Goal: Task Accomplishment & Management: Manage account settings

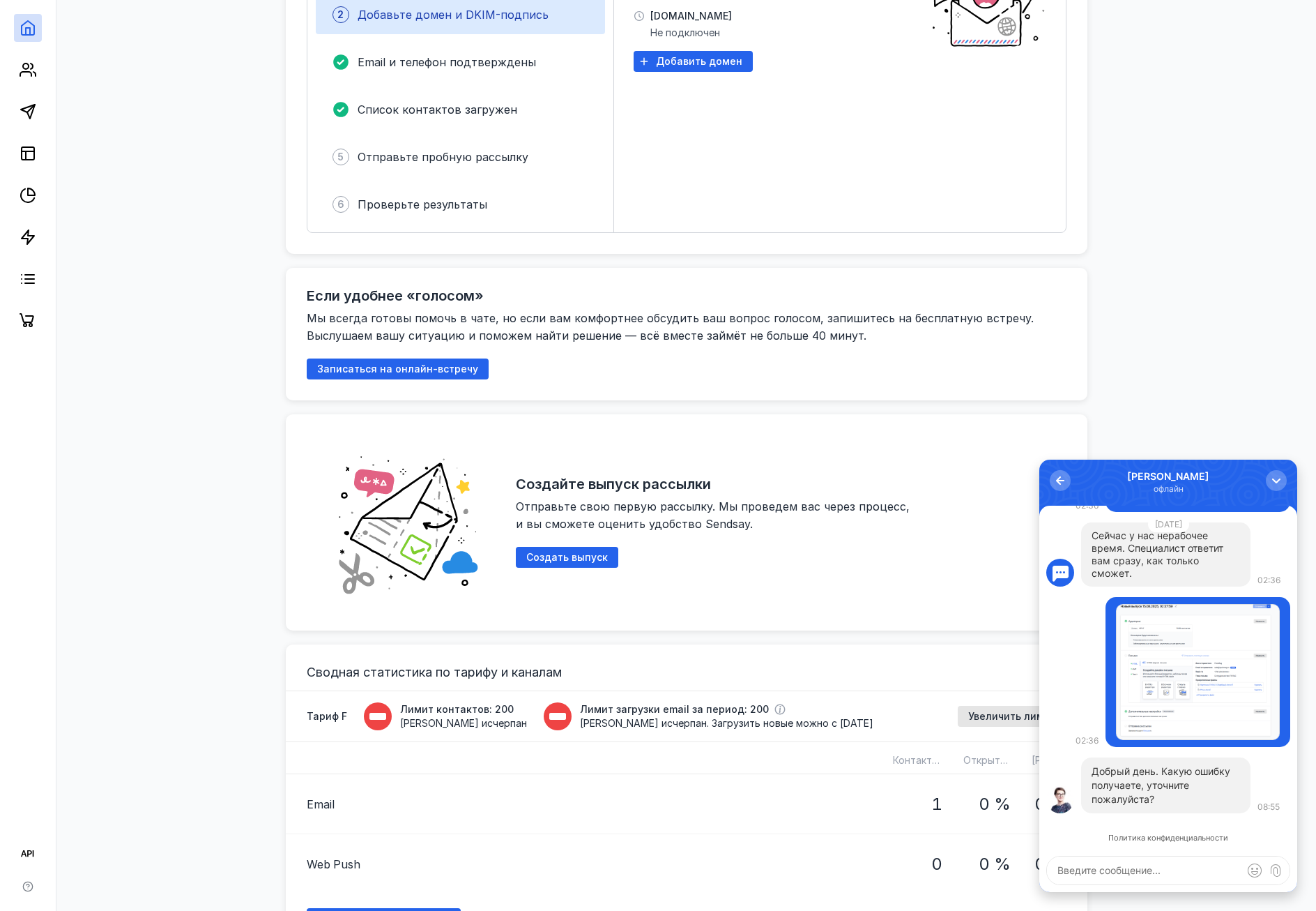
click at [1158, 387] on div "Обзор Отправьте первую рассылку Узнайте о возможностях Sendsay Адрес отправител…" at bounding box center [686, 842] width 1231 height 2112
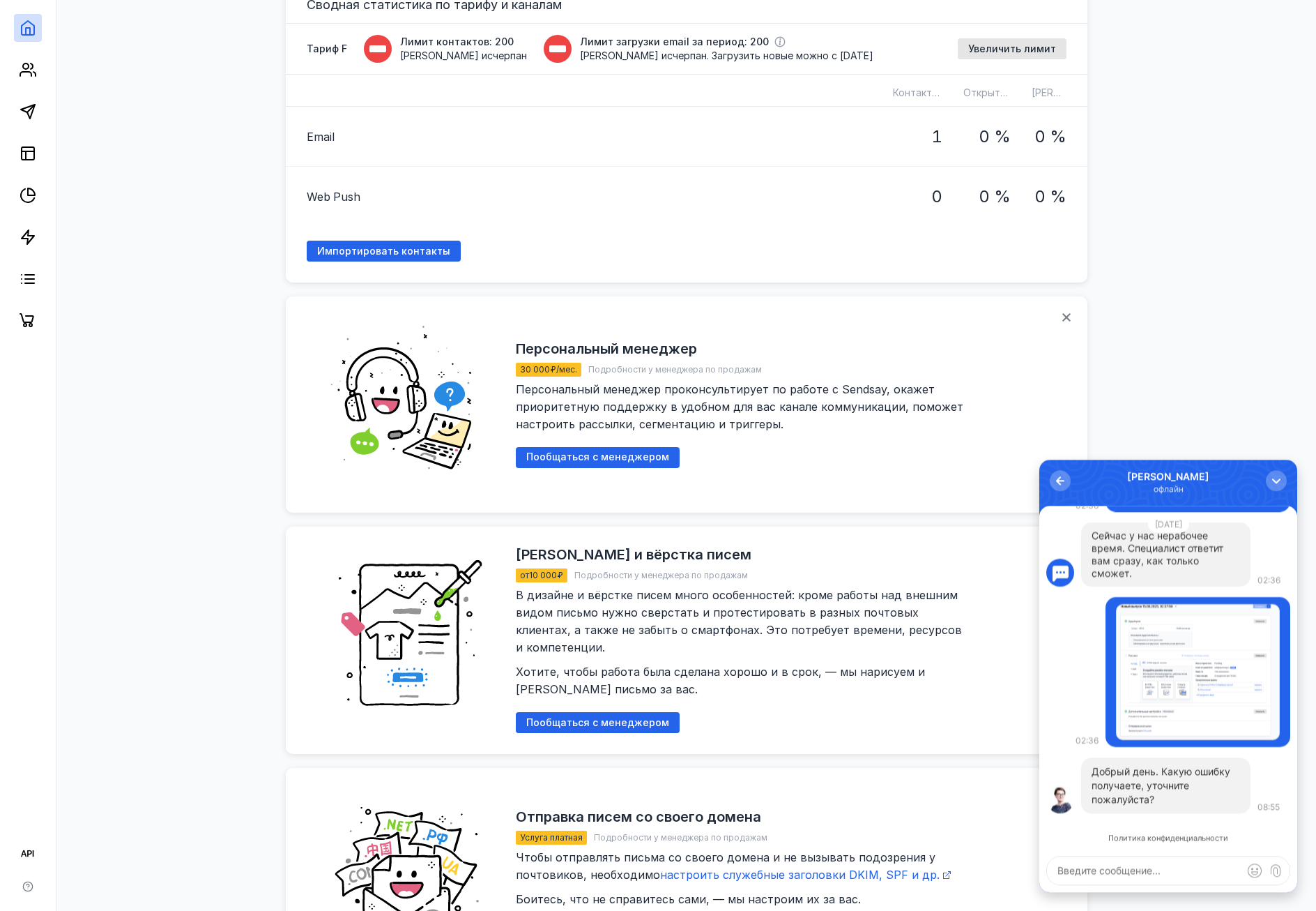
scroll to position [711, 0]
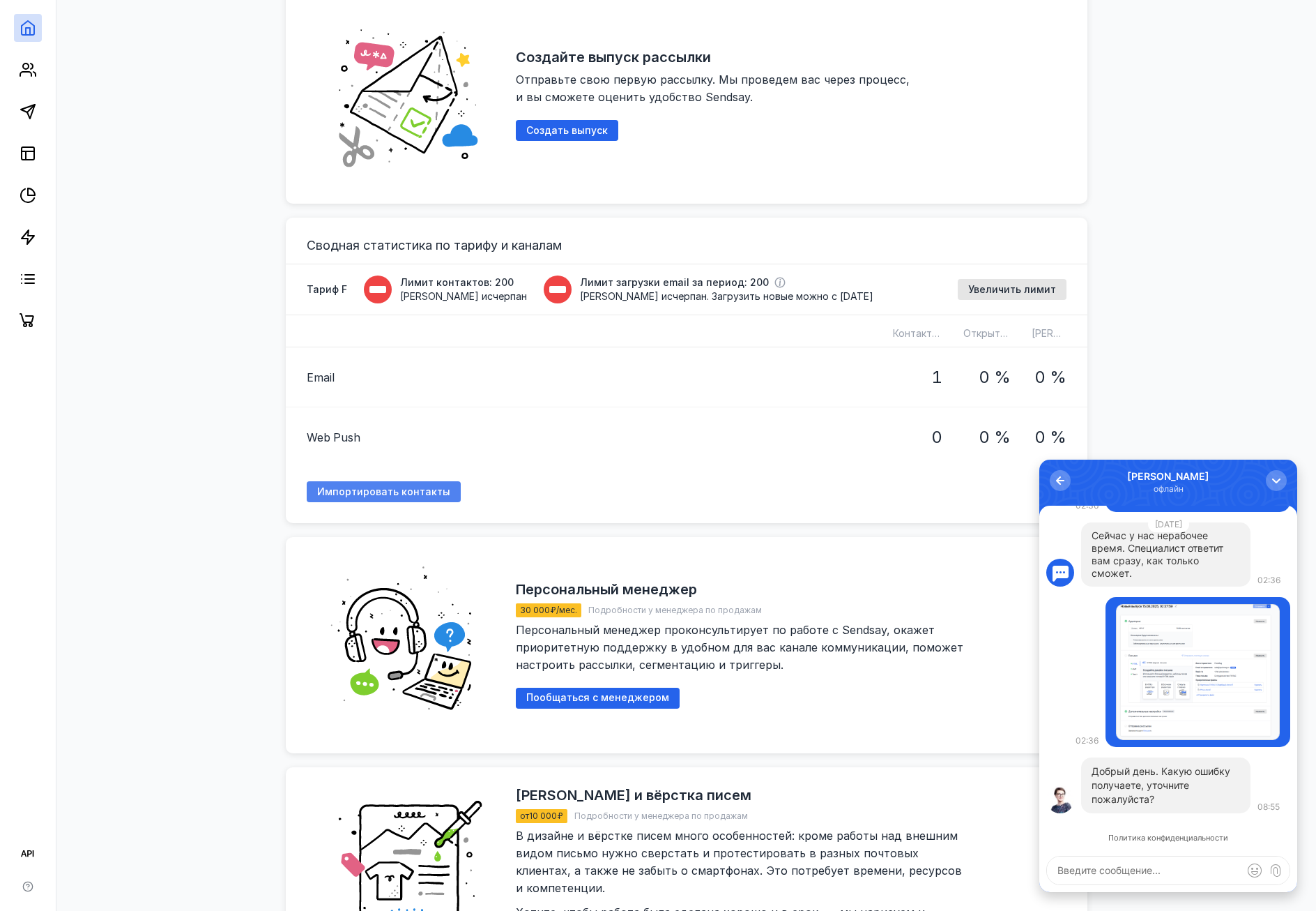
click at [426, 488] on span "Импортировать контакты" at bounding box center [383, 492] width 134 height 12
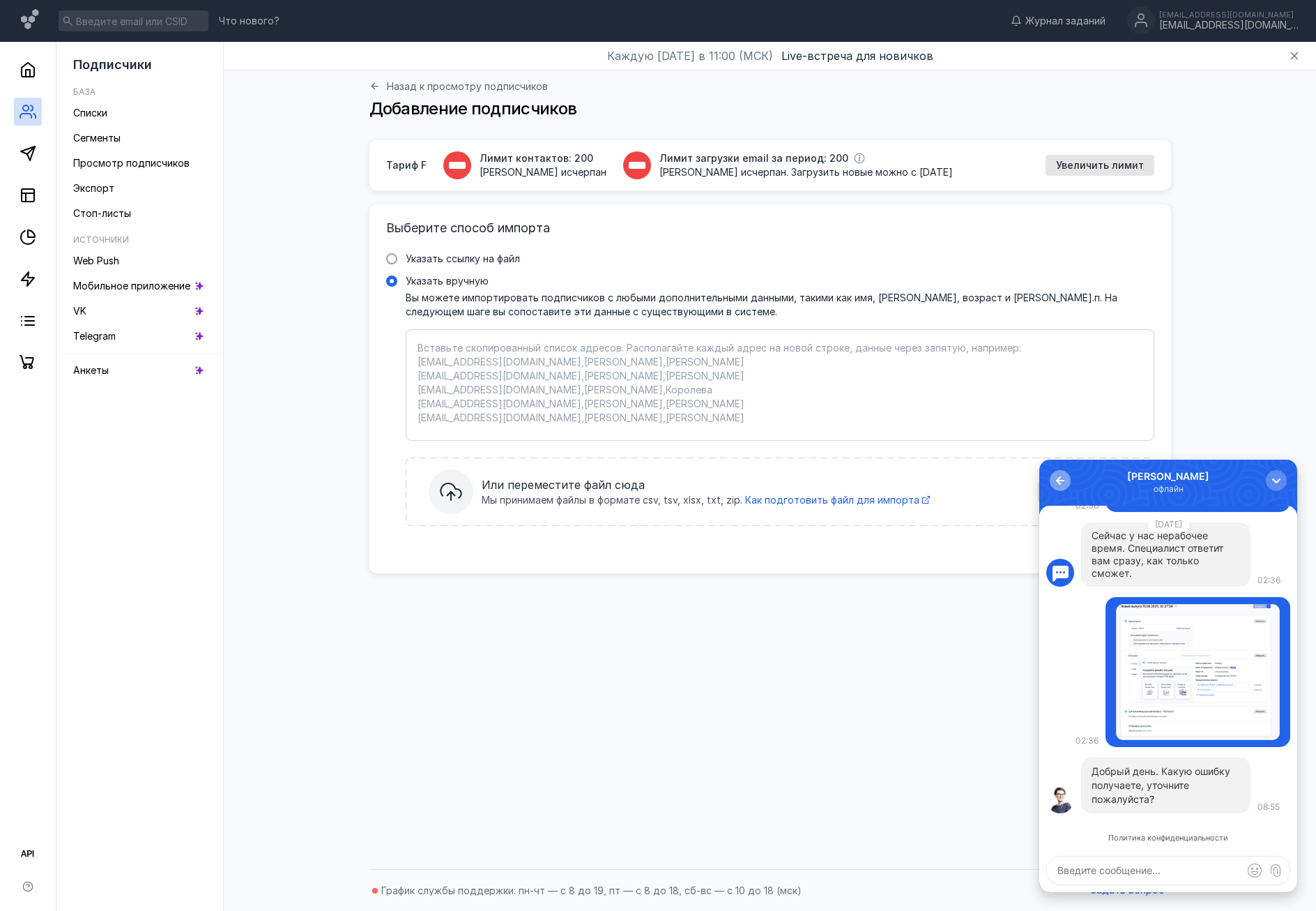
click at [1060, 475] on div "button" at bounding box center [1060, 480] width 14 height 14
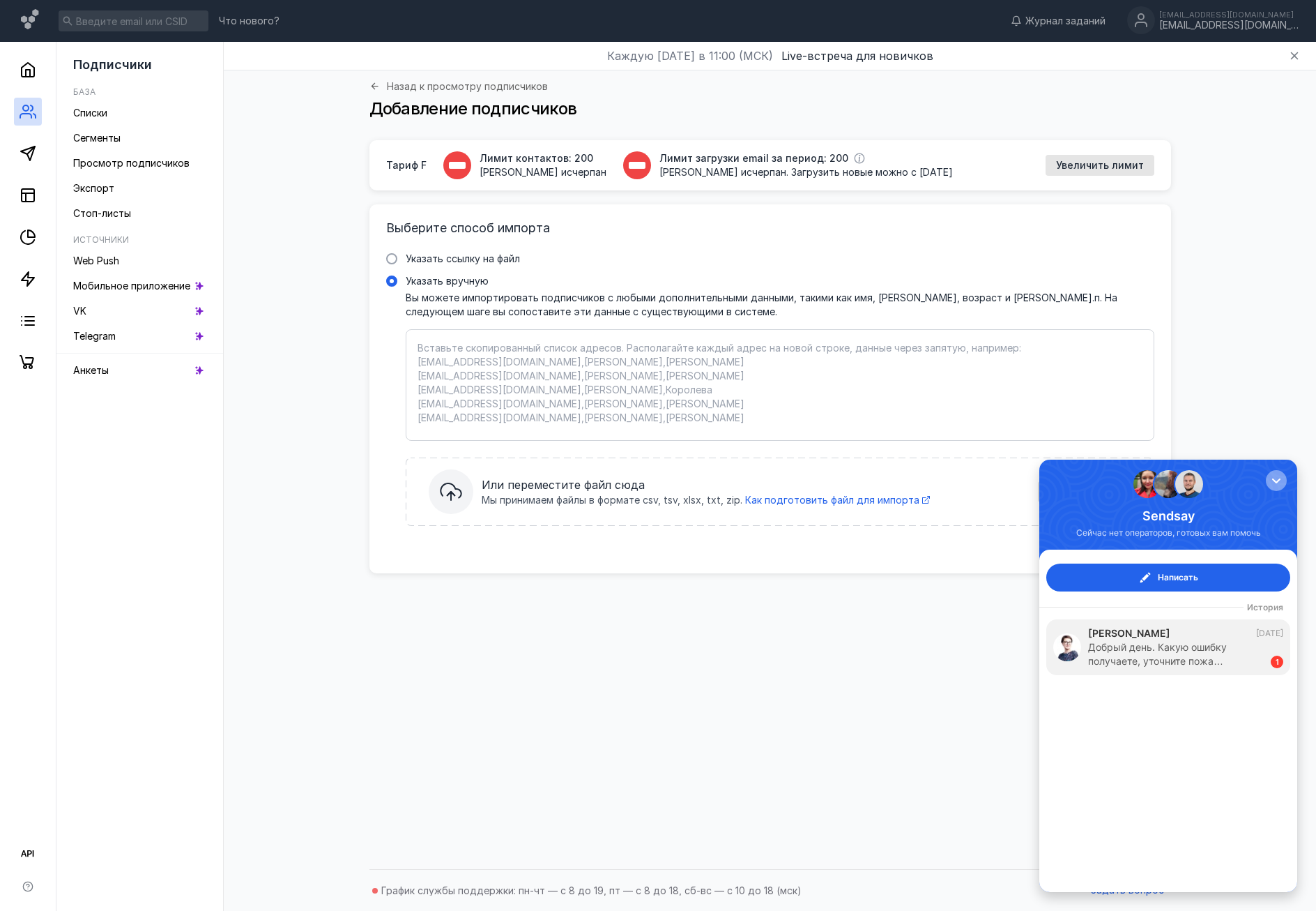
click at [1280, 481] on div "button" at bounding box center [1276, 480] width 14 height 14
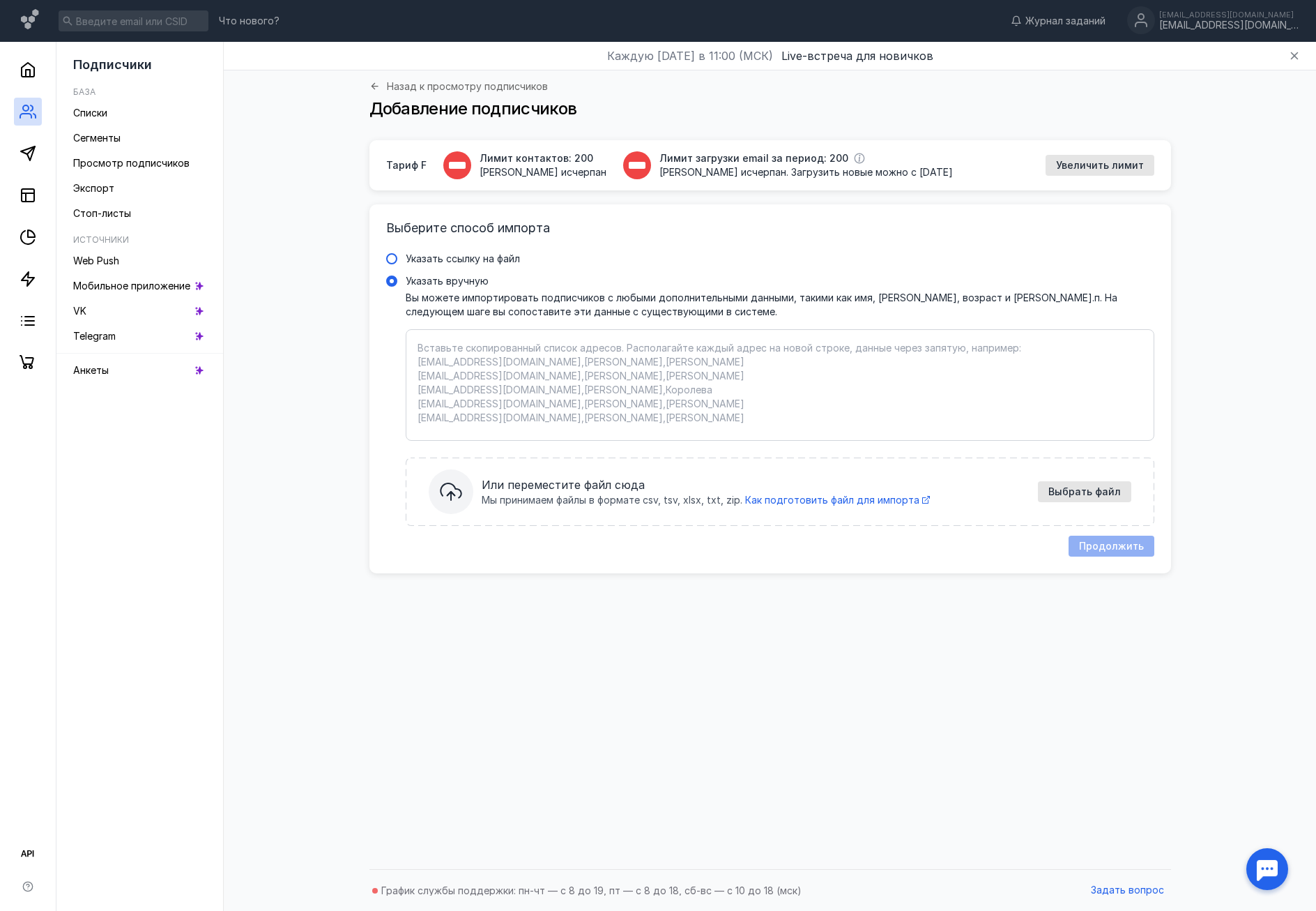
click at [530, 260] on label "Указать ссылку на файл" at bounding box center [770, 258] width 768 height 14
click at [0, 0] on input "Указать ссылку на файл" at bounding box center [0, 0] width 0 height 0
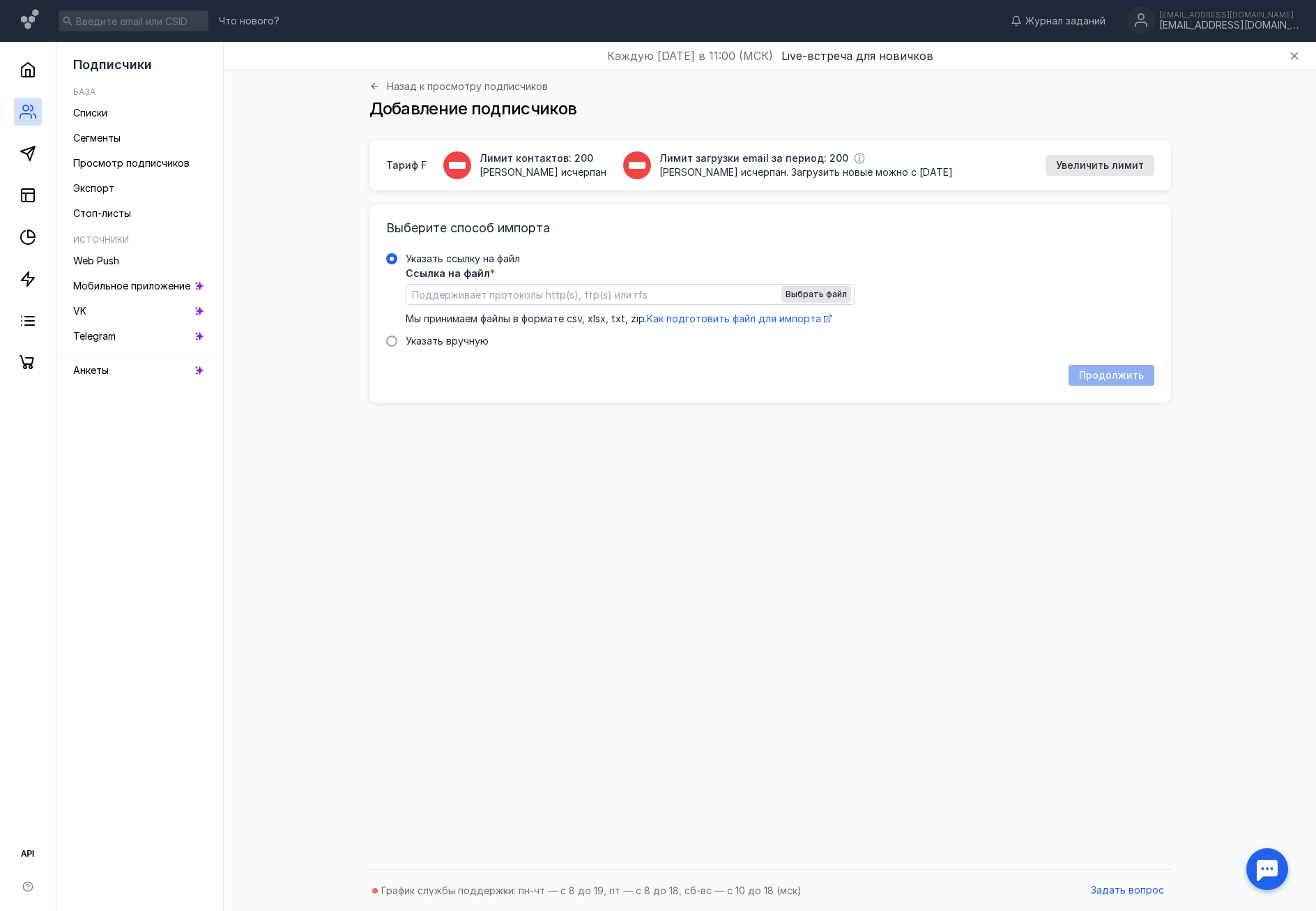
click at [680, 309] on div "Ссылка на файл * Выбрать файл Мы принимаем файлы в формате csv, xlsx, txt, zip.…" at bounding box center [629, 297] width 449 height 57
click at [0, 0] on input "Указать ссылку на файл" at bounding box center [0, 0] width 0 height 0
click at [678, 313] on div "Мы принимаем файлы в формате csv, xlsx, txt, zip. Как подготовить файл для импо…" at bounding box center [629, 319] width 449 height 14
click at [0, 0] on input "Указать ссылку на файл" at bounding box center [0, 0] width 0 height 0
click at [676, 319] on span "Как подготовить файл для импорта" at bounding box center [734, 319] width 174 height 12
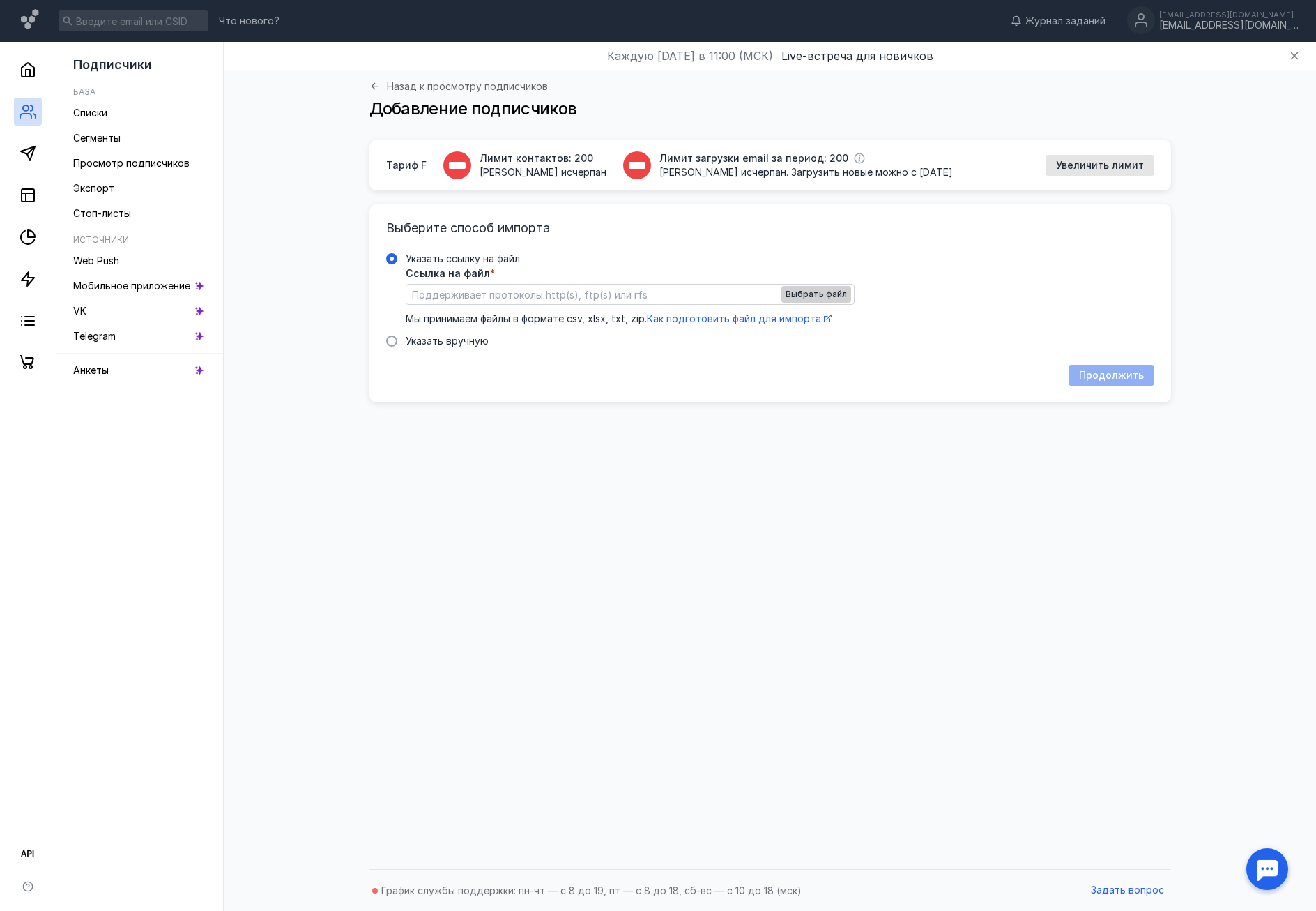
click at [803, 295] on span "Выбрать файл" at bounding box center [816, 295] width 61 height 10
click at [810, 290] on span "Выбрать файл" at bounding box center [816, 295] width 61 height 10
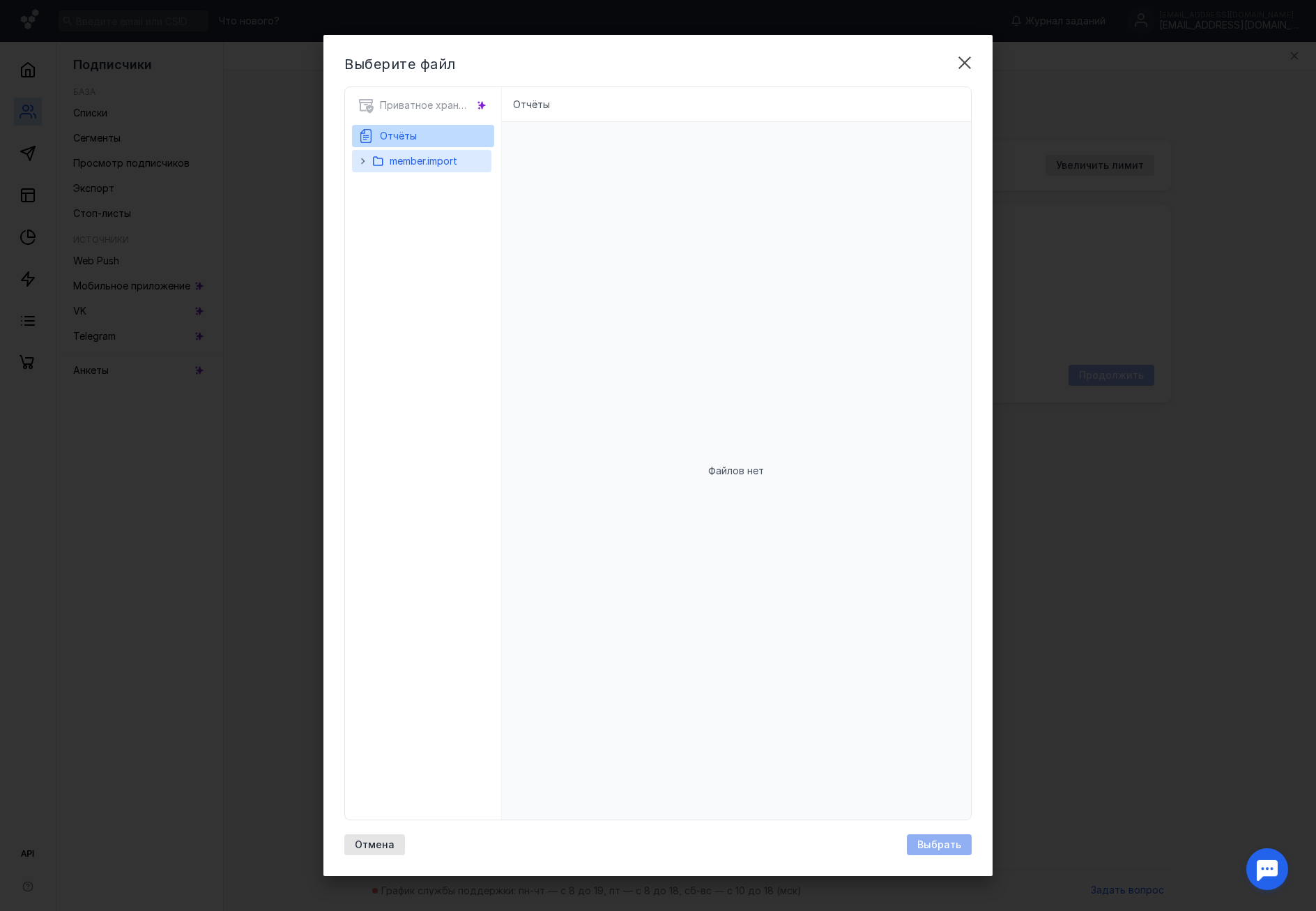
click at [414, 163] on span "member.import" at bounding box center [424, 161] width 68 height 12
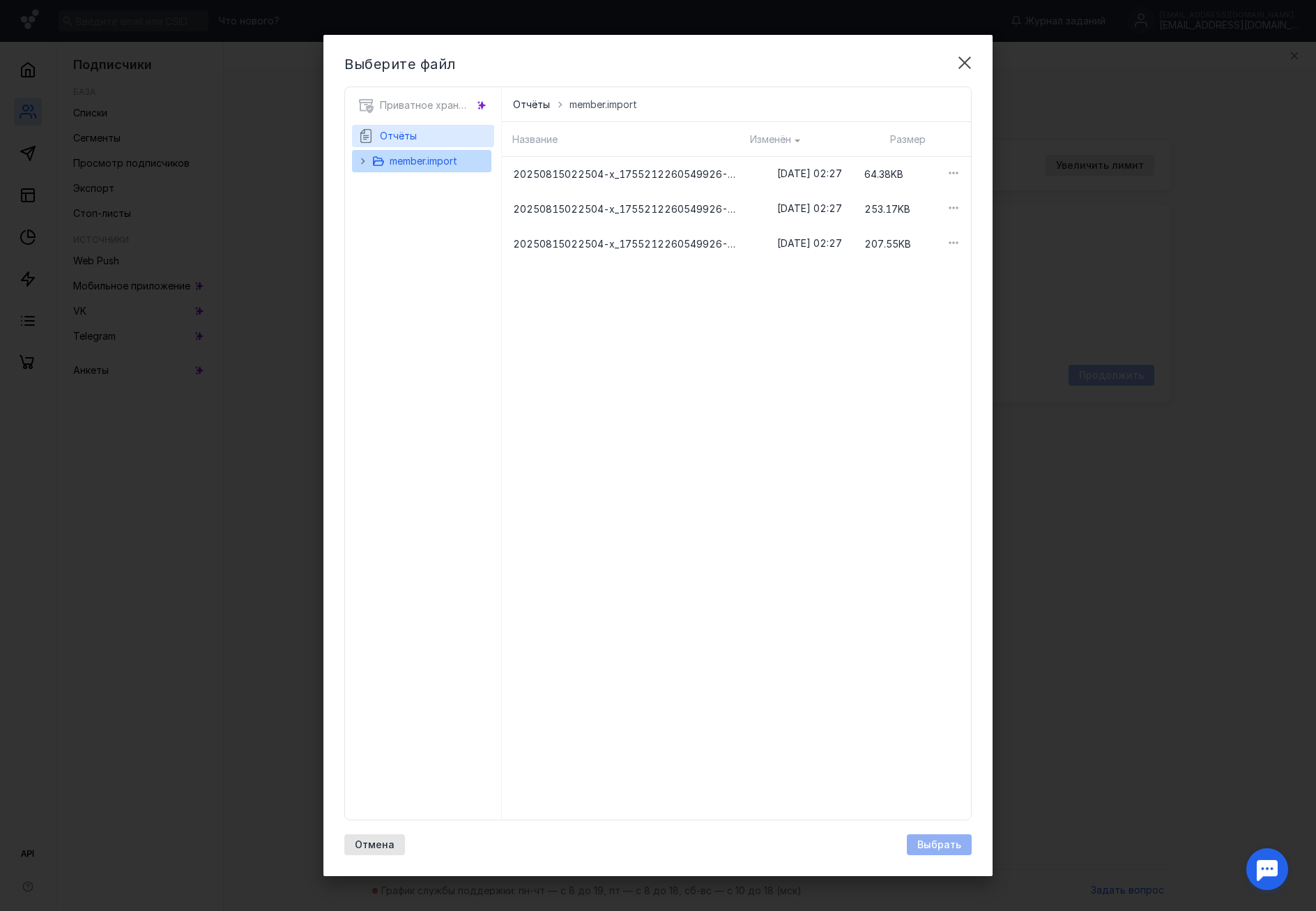
click at [425, 138] on button "Отчёты" at bounding box center [423, 135] width 131 height 22
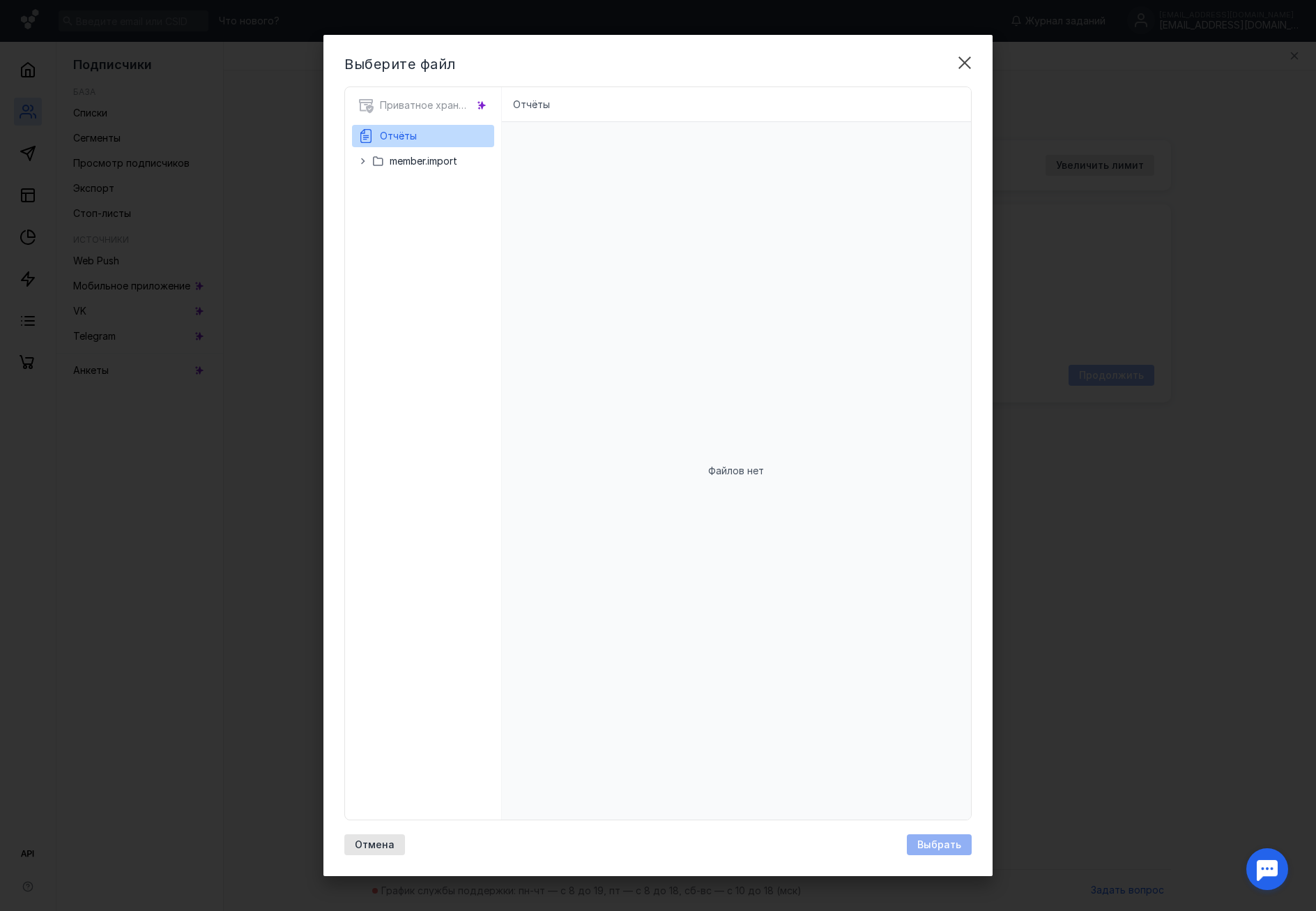
click at [424, 105] on div "Приватное хранилище" at bounding box center [423, 109] width 142 height 31
click at [401, 167] on span "member.import" at bounding box center [424, 161] width 68 height 12
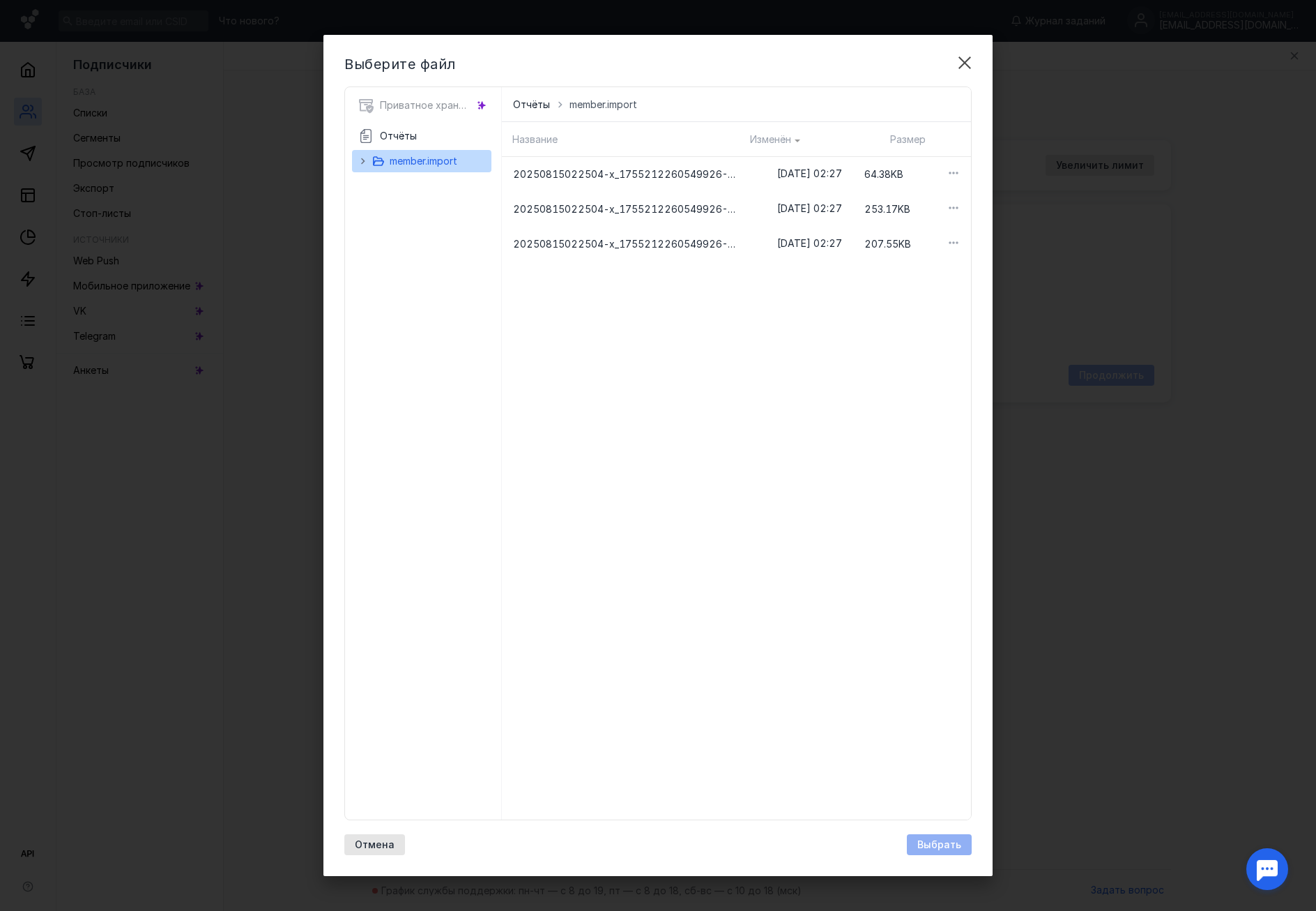
click at [769, 298] on div "20250815022504-x_1755212260549926-257934-93.xlsx [DATE] 02:27 64.38KB 202508150…" at bounding box center [736, 488] width 470 height 663
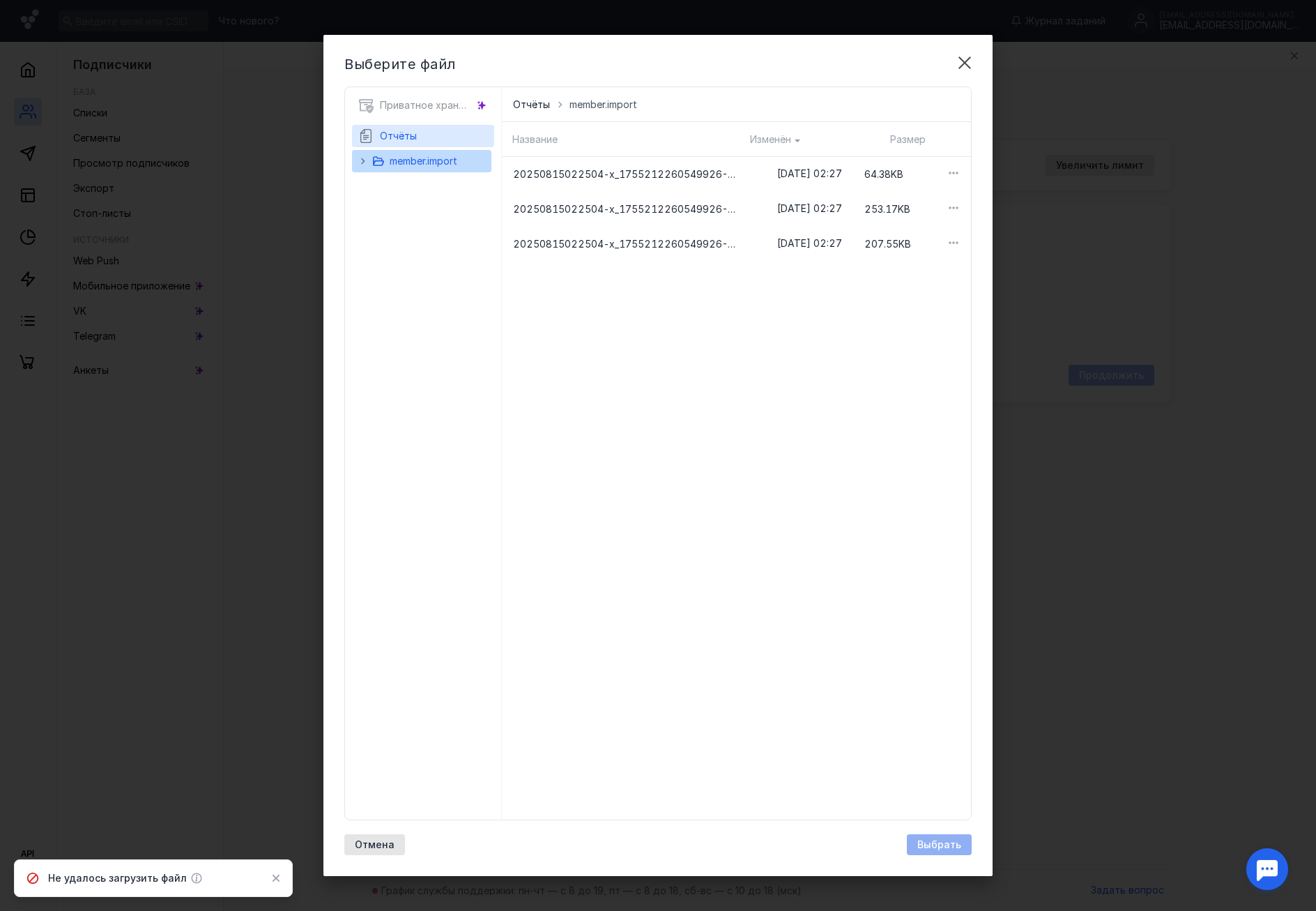
click at [412, 141] on span "Отчёты" at bounding box center [398, 135] width 37 height 12
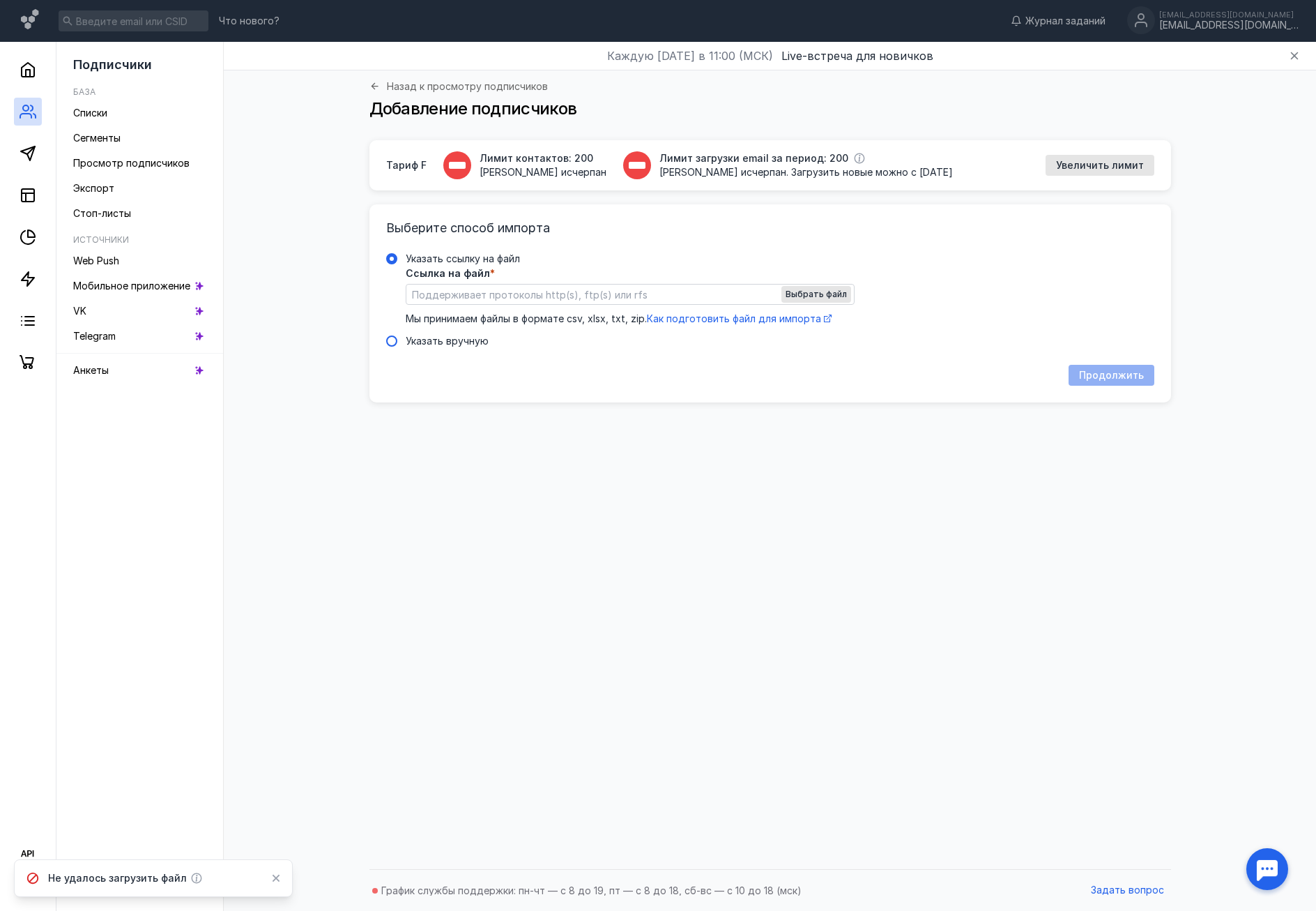
click at [454, 340] on span "Указать вручную" at bounding box center [447, 341] width 83 height 12
click at [0, 0] on input "Указать вручную" at bounding box center [0, 0] width 0 height 0
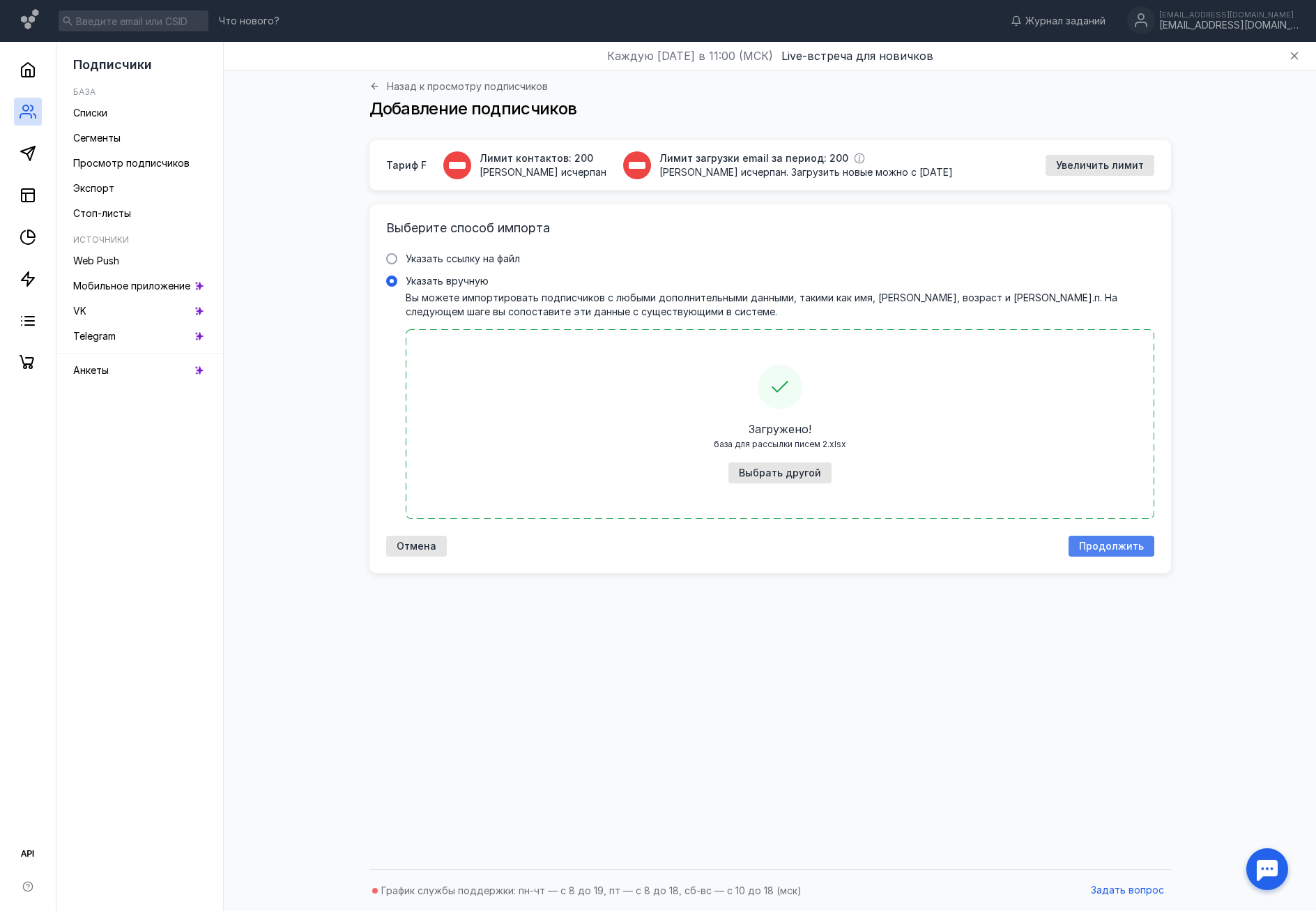
click at [1095, 544] on span "Продолжить" at bounding box center [1111, 546] width 65 height 12
click at [673, 615] on div "[PERSON_NAME] контактов: 200 Лимит исчерпан Лимит загрузки email за период: 200…" at bounding box center [770, 501] width 1065 height 722
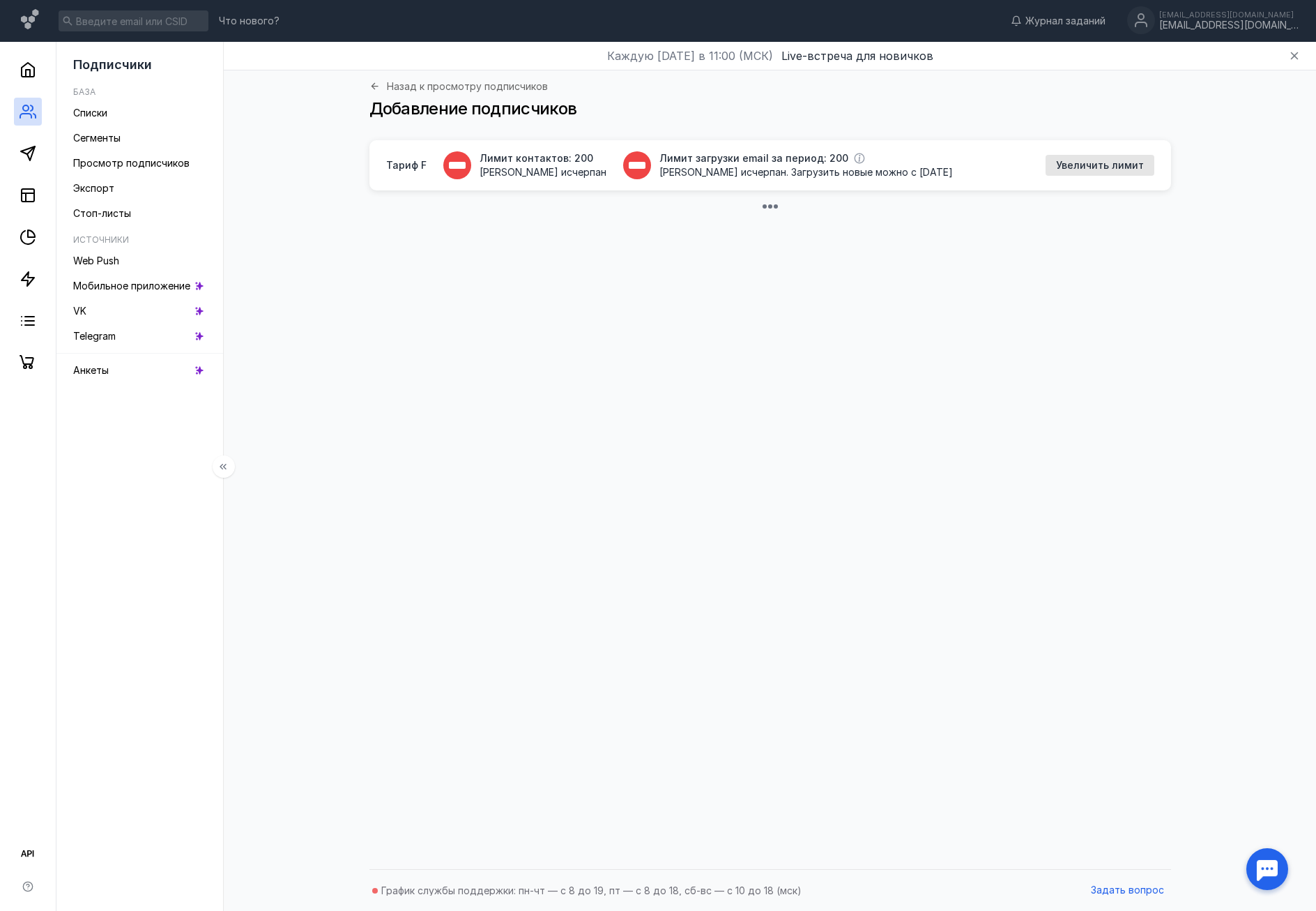
click at [610, 391] on div "[PERSON_NAME] контактов: 200 Лимит исчерпан Лимит загрузки email за период: 200…" at bounding box center [770, 501] width 1065 height 722
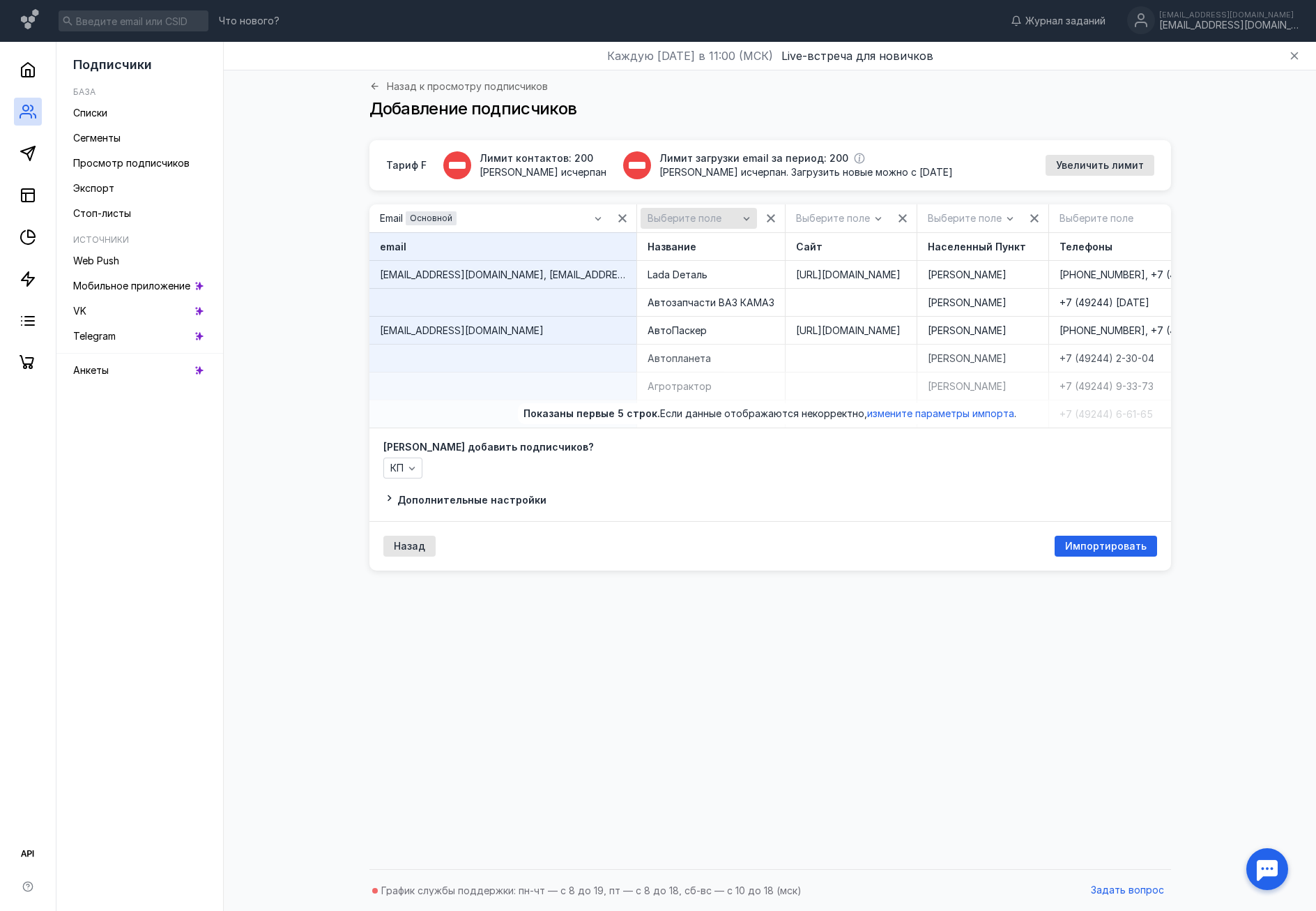
click at [685, 217] on span "Выберите поле" at bounding box center [684, 218] width 74 height 12
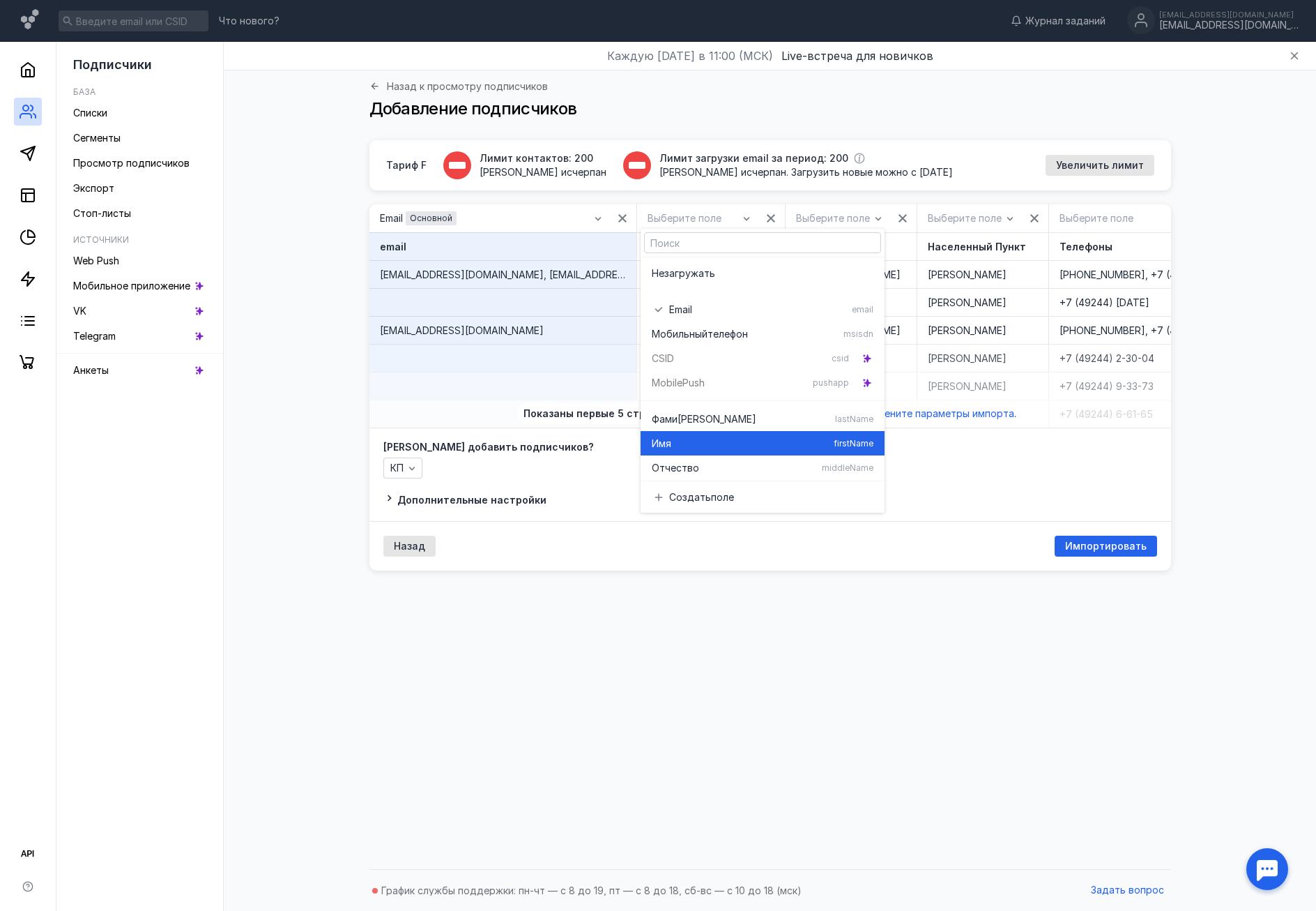
click at [690, 435] on div "Имя firstName" at bounding box center [762, 443] width 221 height 24
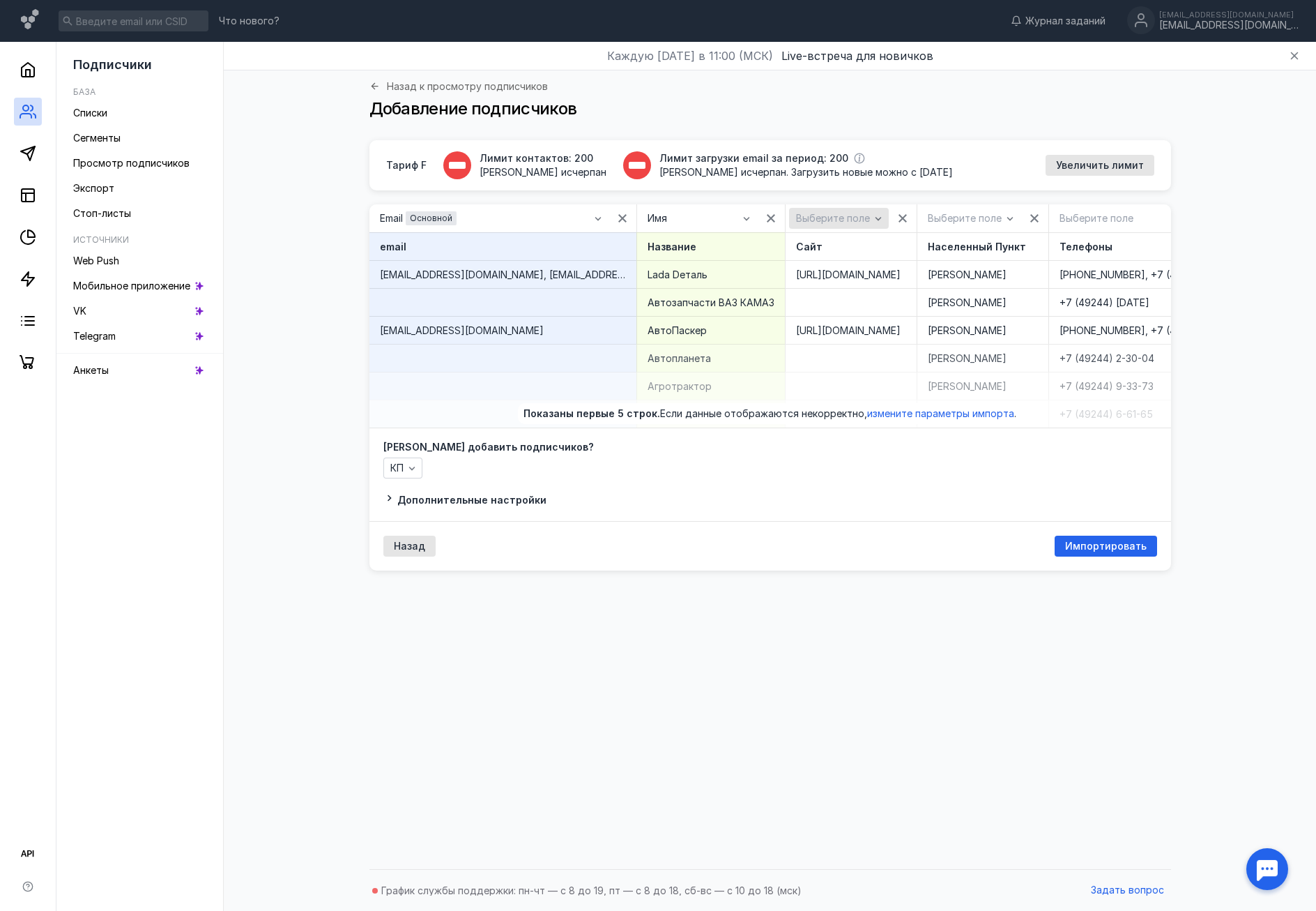
click at [810, 212] on span "Выберите поле" at bounding box center [833, 218] width 74 height 12
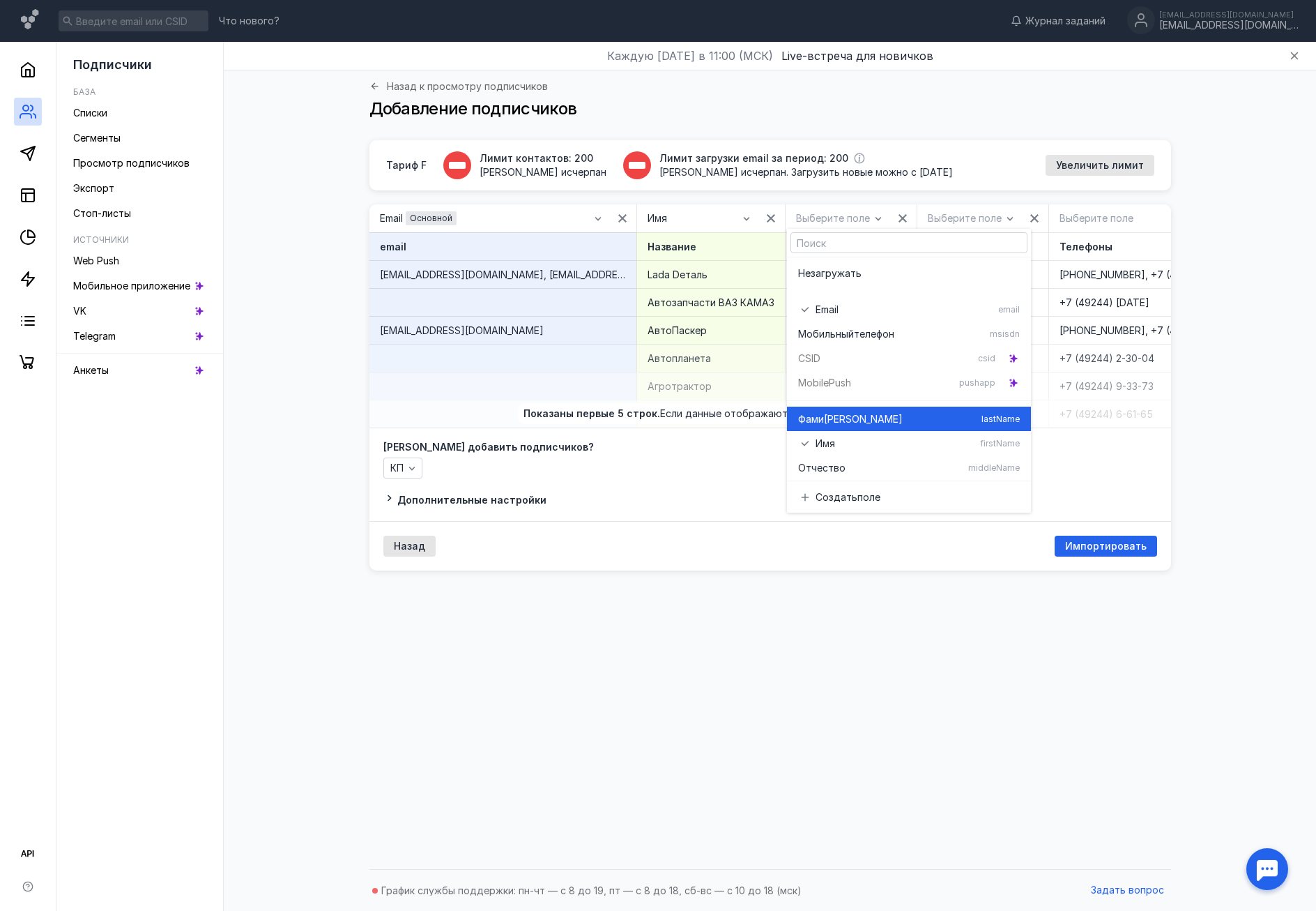
click at [838, 408] on div "Фами [PERSON_NAME] lastName" at bounding box center [909, 418] width 221 height 24
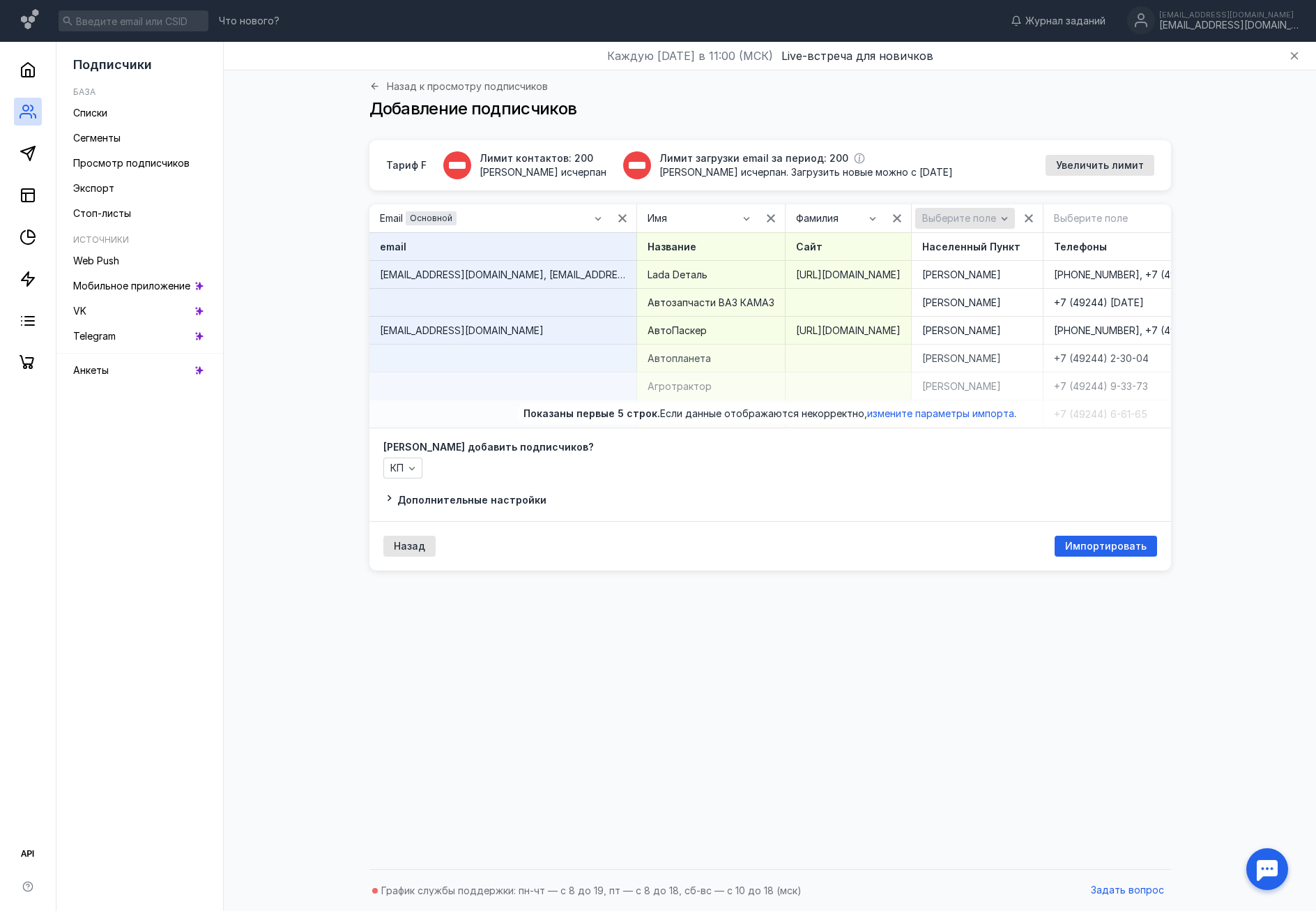
click at [925, 218] on span "Выберите поле" at bounding box center [959, 218] width 74 height 12
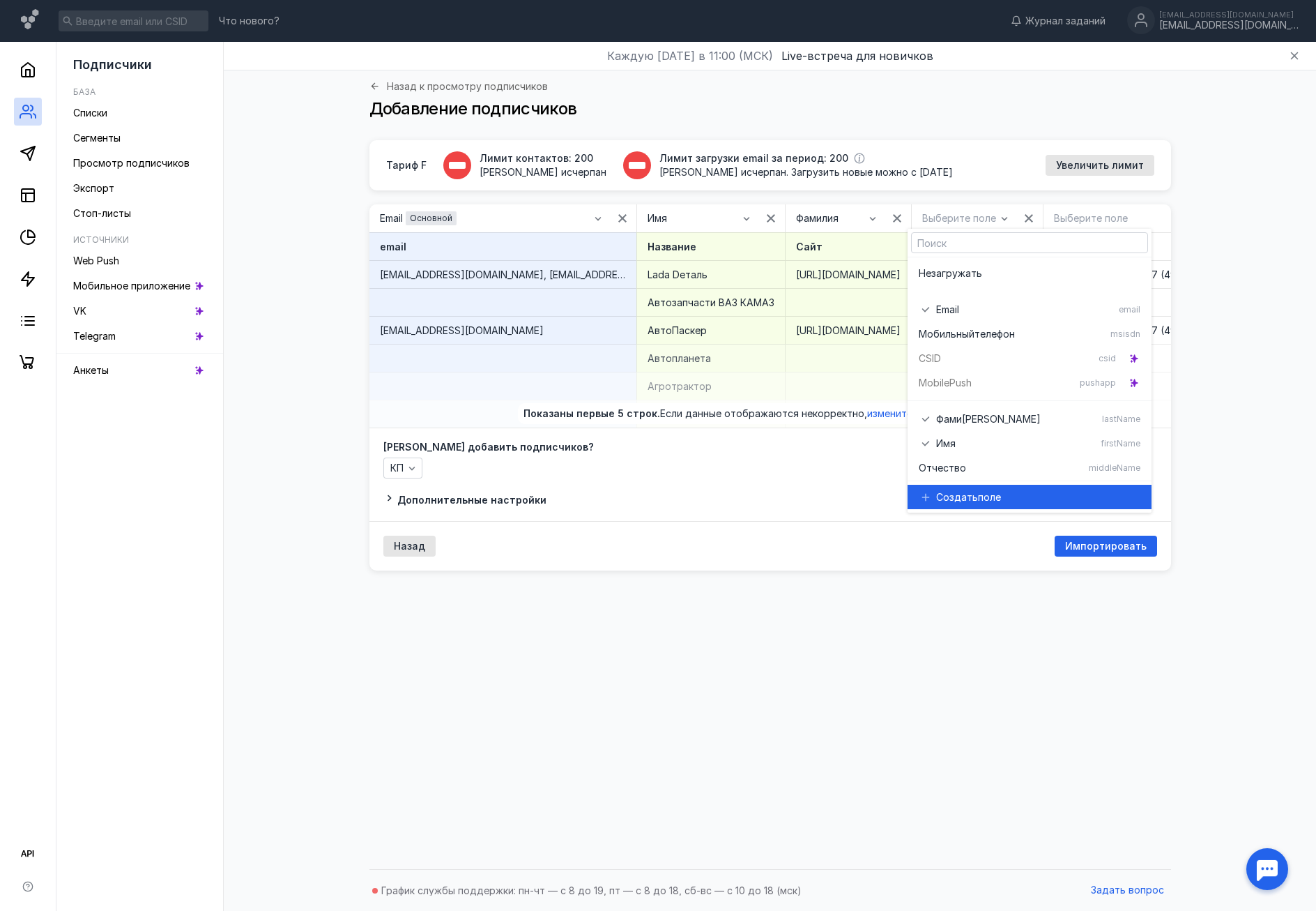
click at [951, 494] on span "Создать" at bounding box center [957, 497] width 41 height 14
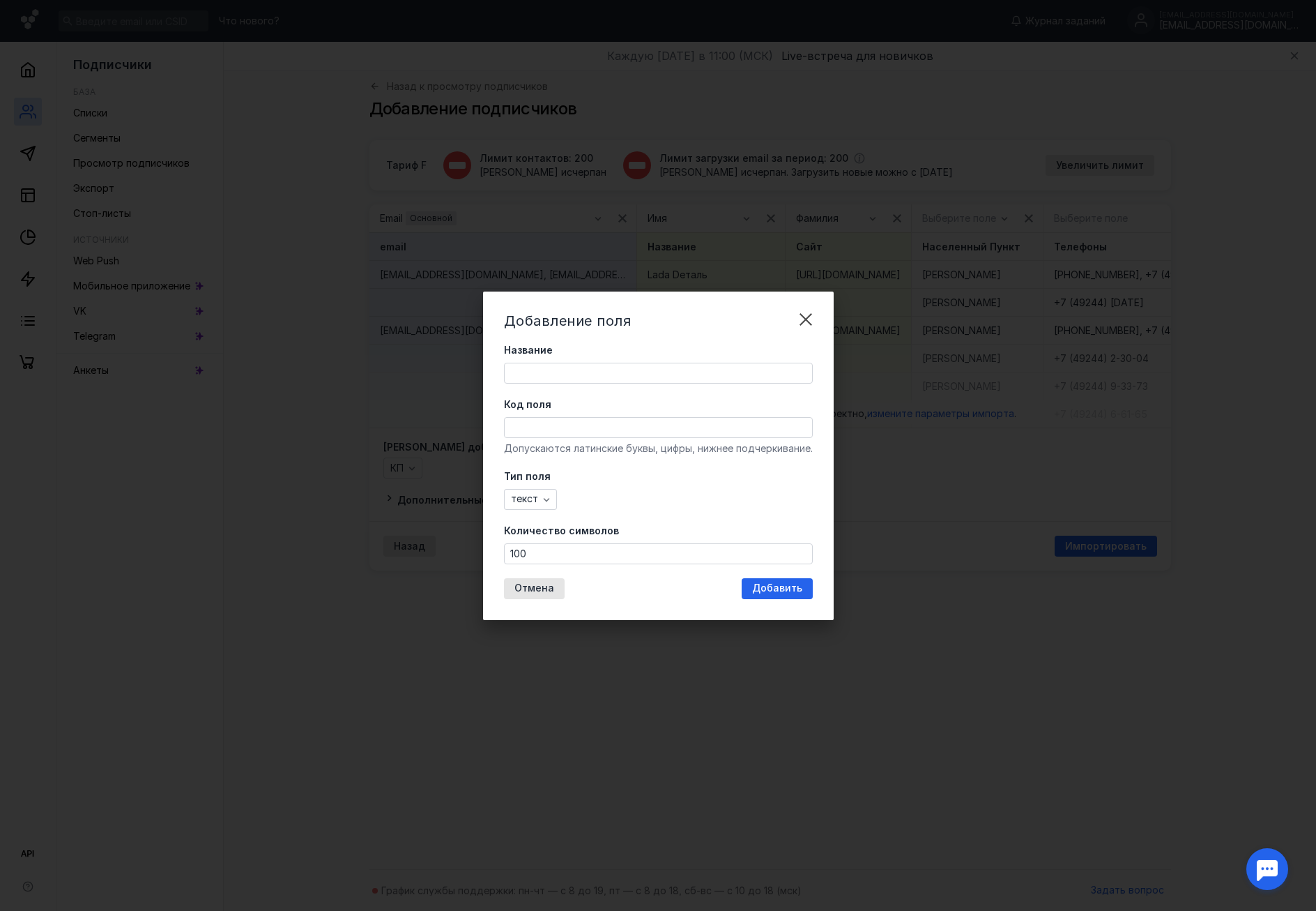
click at [624, 373] on input "Название" at bounding box center [658, 373] width 308 height 20
type input "Город"
click at [769, 586] on span "Добавить" at bounding box center [777, 588] width 51 height 12
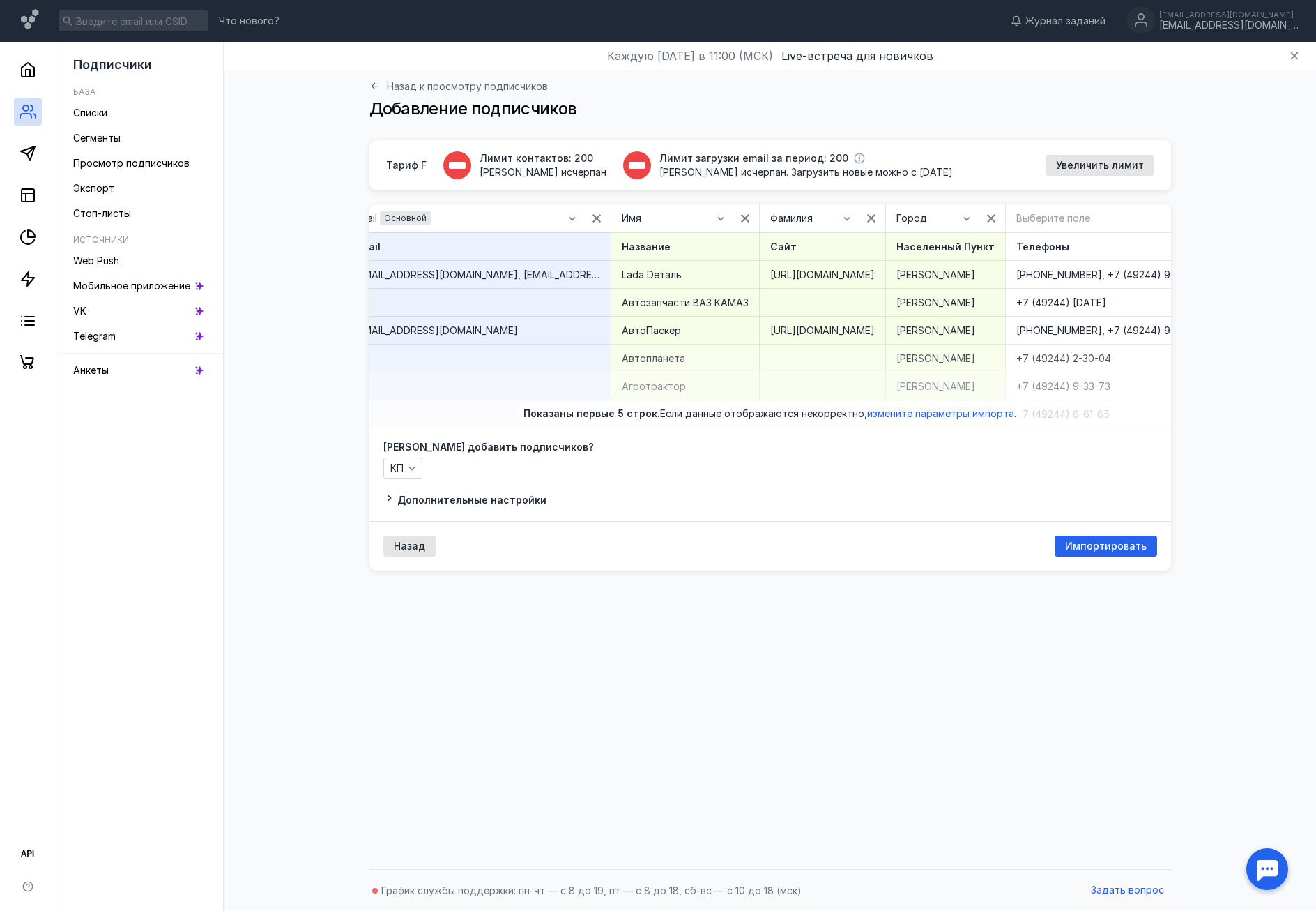
scroll to position [0, 56]
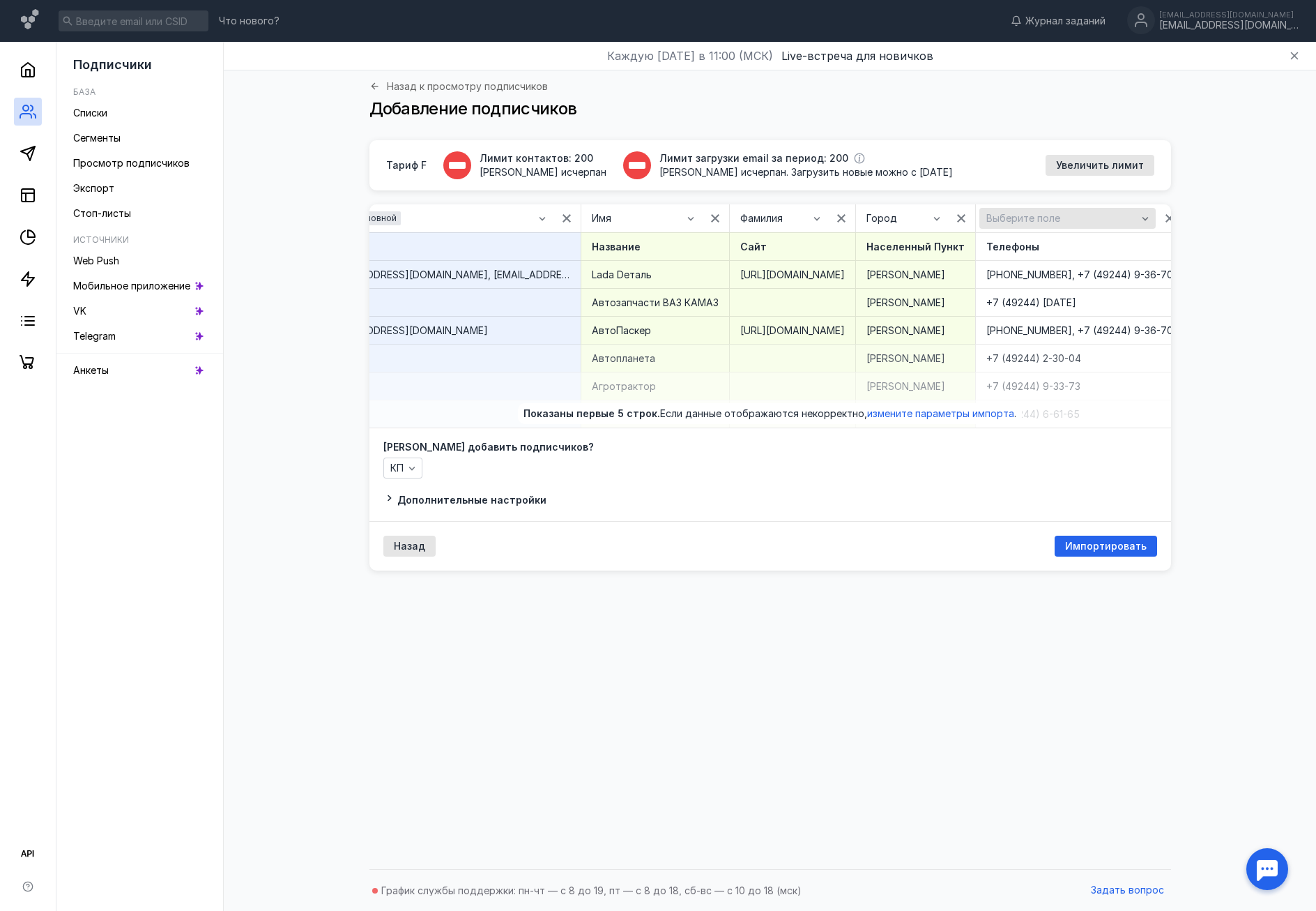
click at [1009, 212] on div "Выберите поле" at bounding box center [1067, 218] width 177 height 21
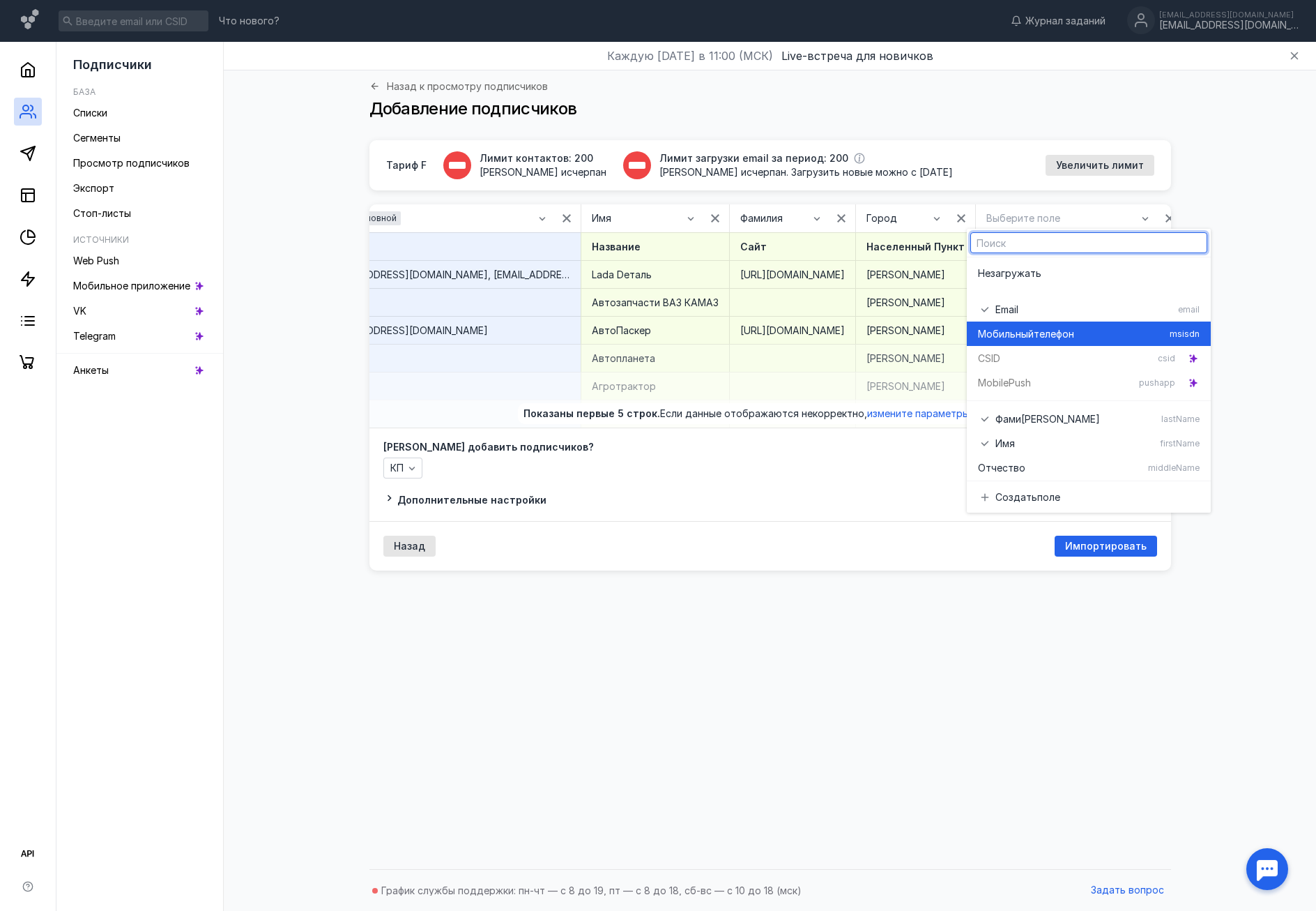
click at [1006, 333] on span "Мобильный" at bounding box center [1005, 334] width 56 height 14
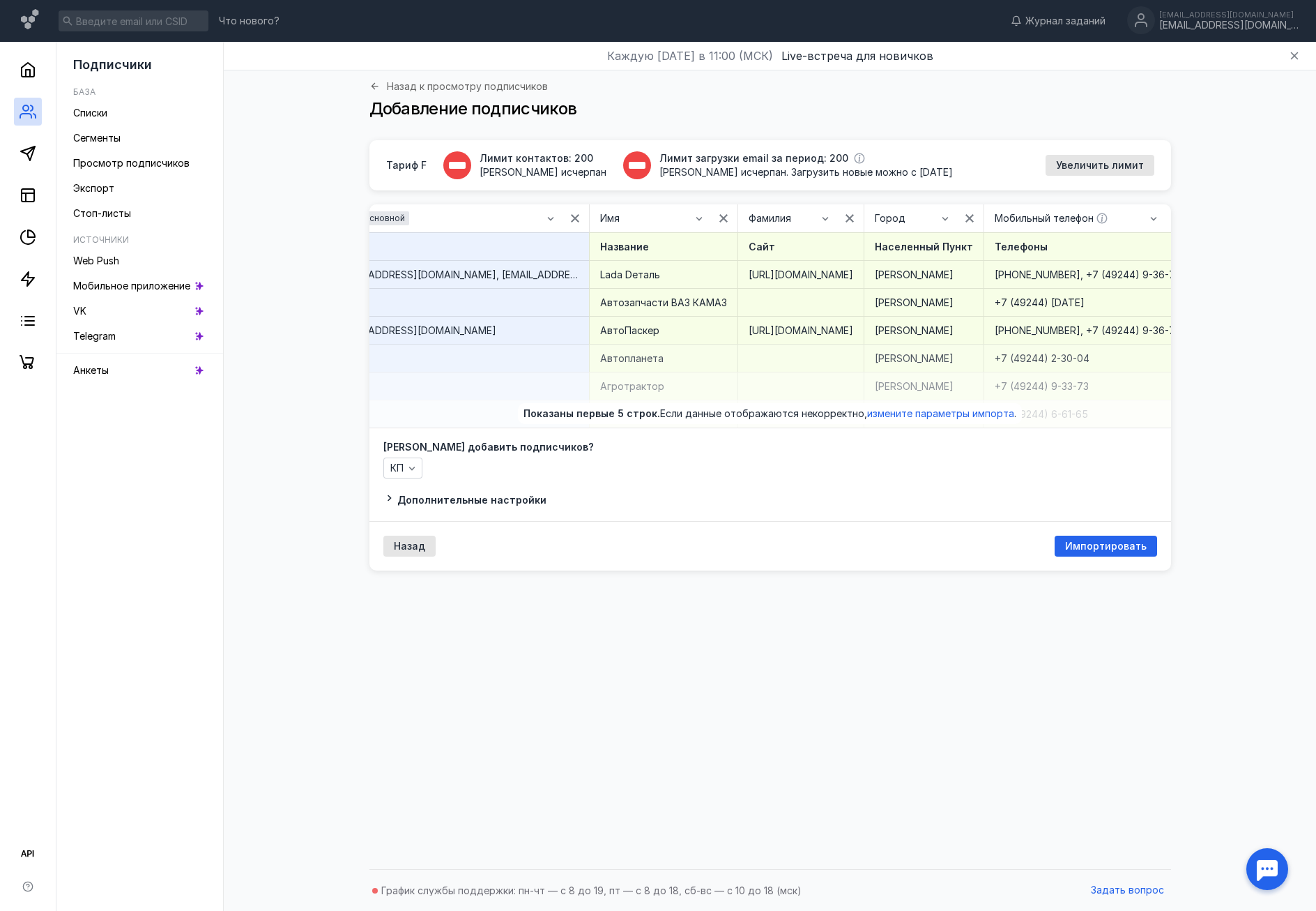
scroll to position [0, 0]
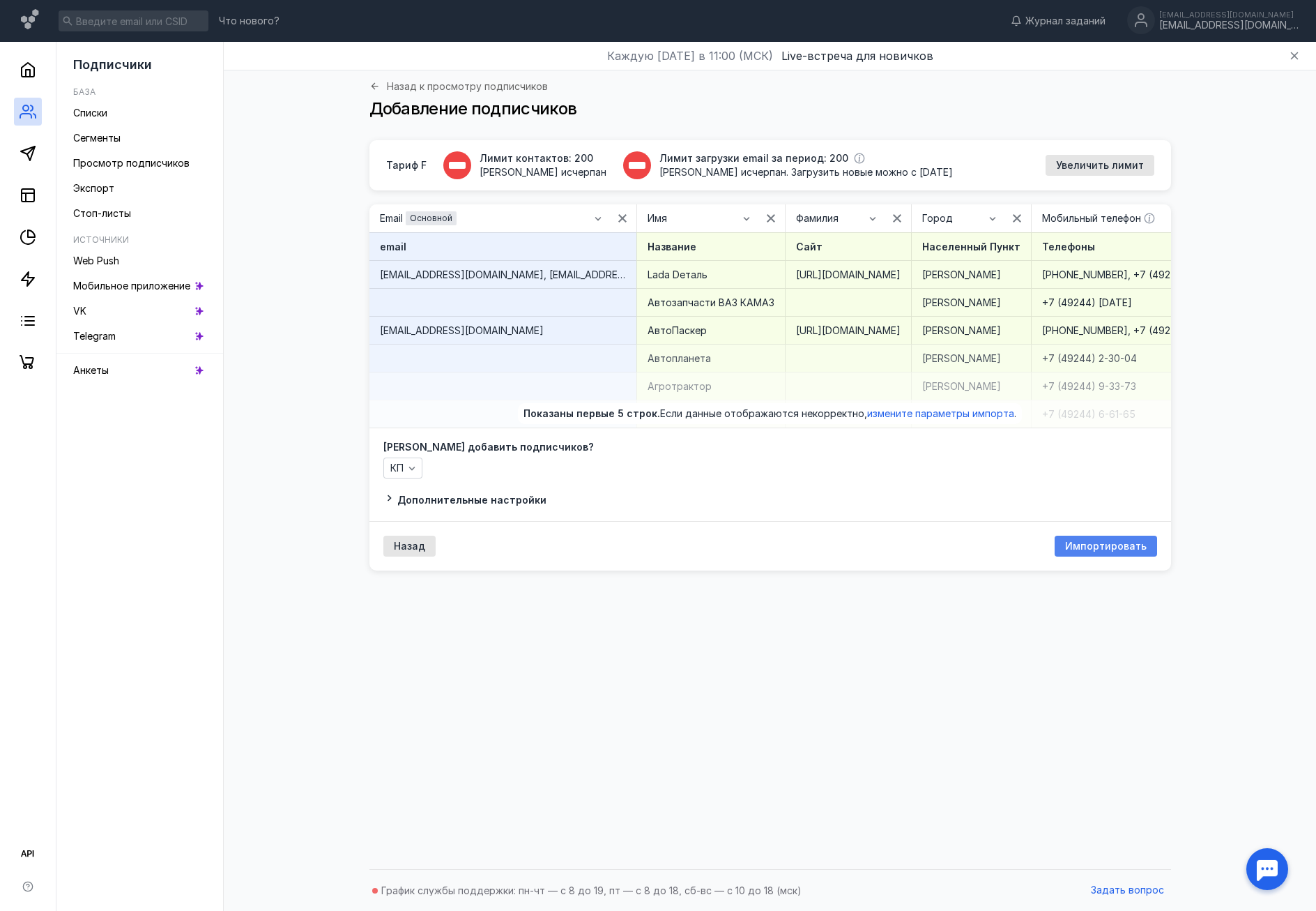
click at [1083, 540] on span "Импортировать" at bounding box center [1105, 546] width 81 height 12
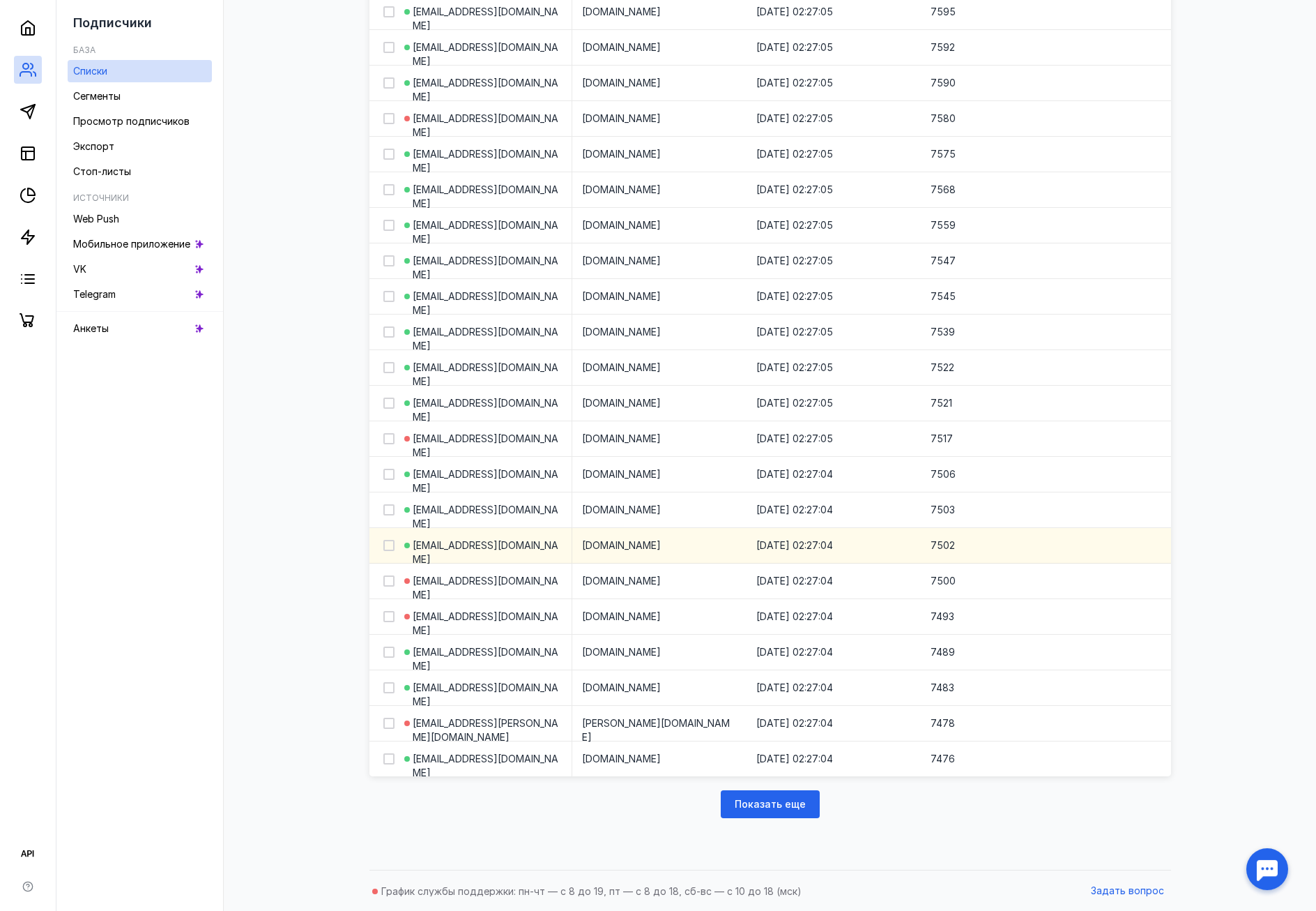
scroll to position [1379, 0]
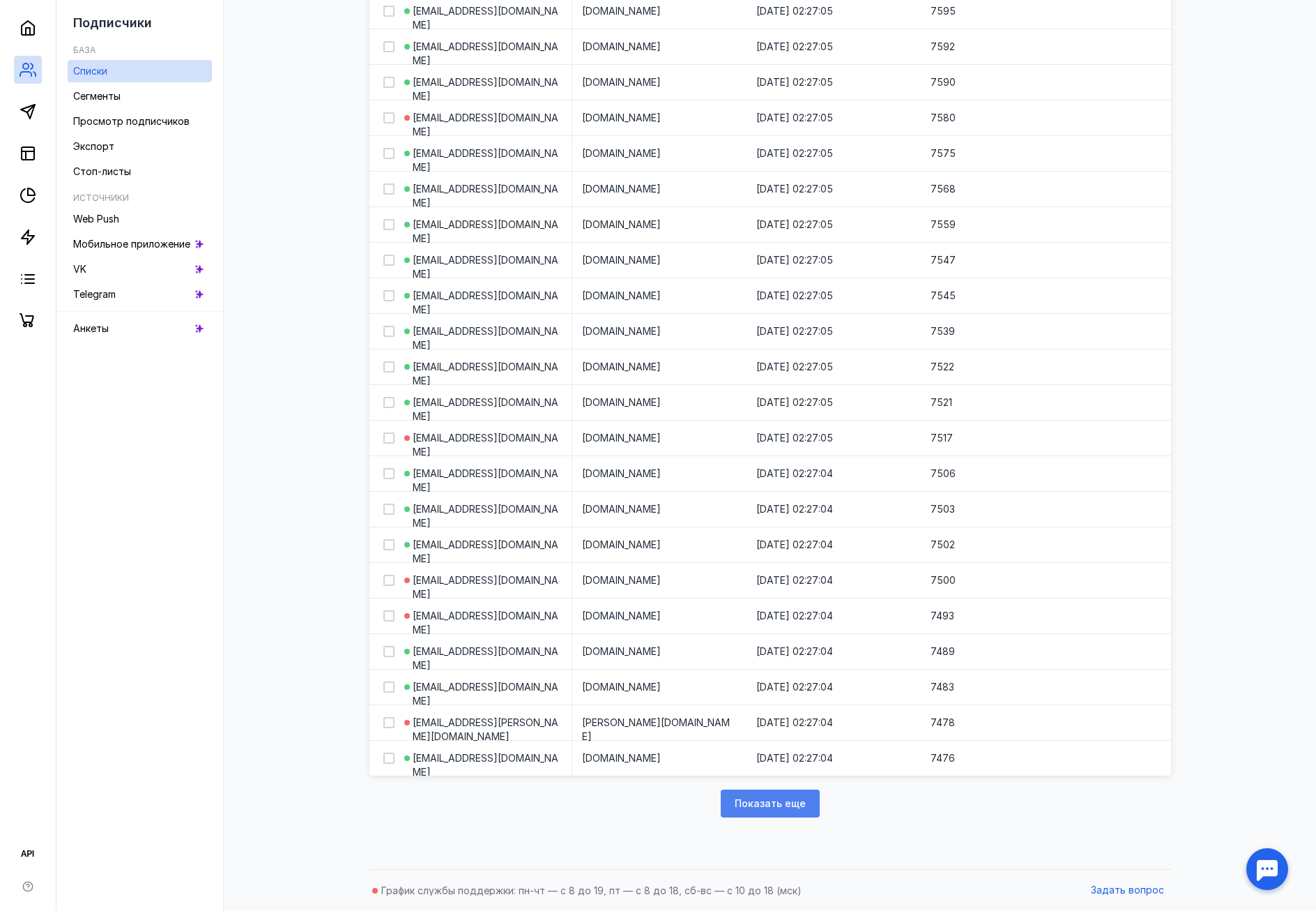
click at [779, 808] on span "Показать еще" at bounding box center [770, 804] width 71 height 12
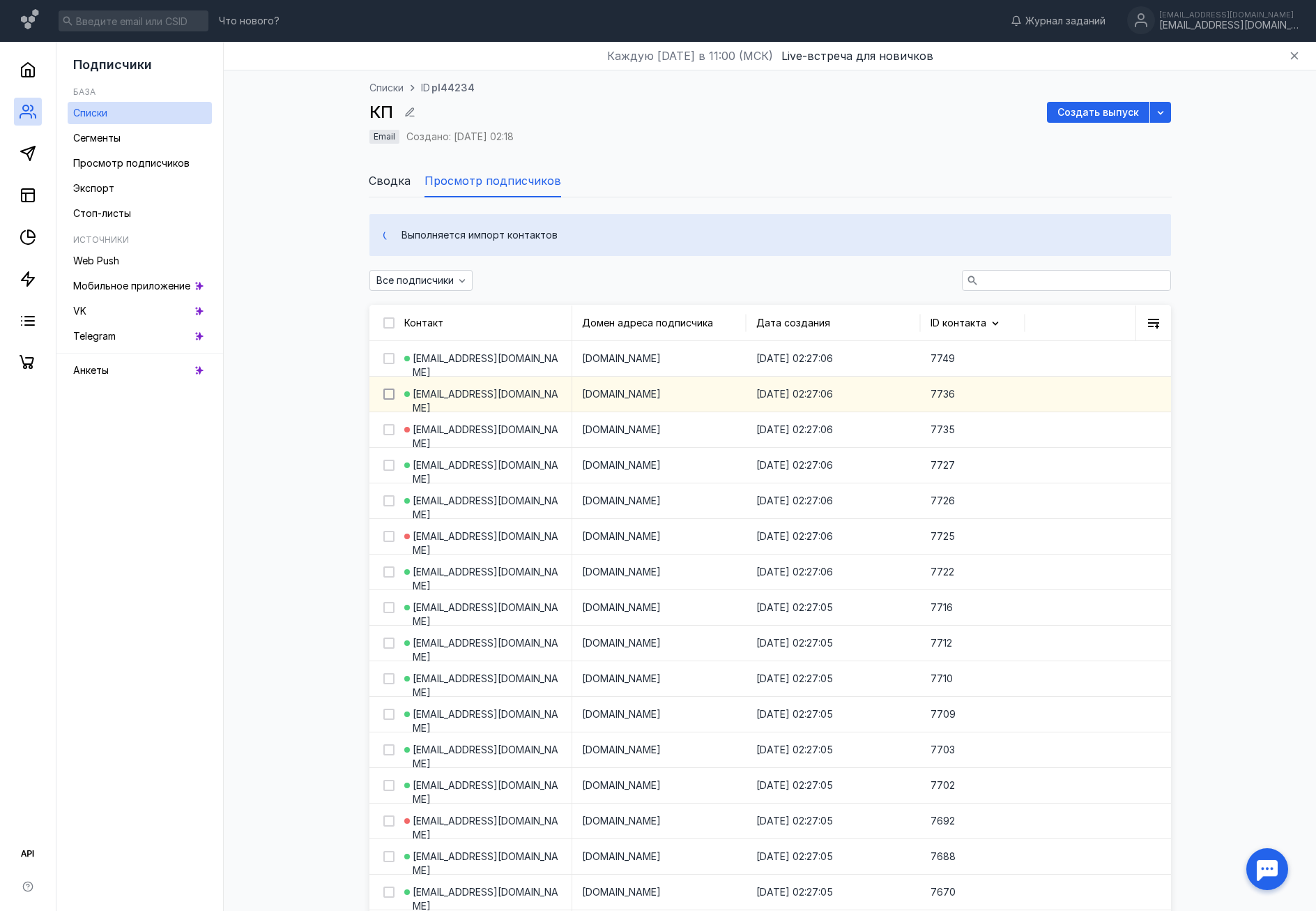
click at [392, 392] on icon at bounding box center [389, 394] width 10 height 10
click at [392, 392] on input "checkbox" at bounding box center [387, 392] width 9 height 9
checkbox input "true"
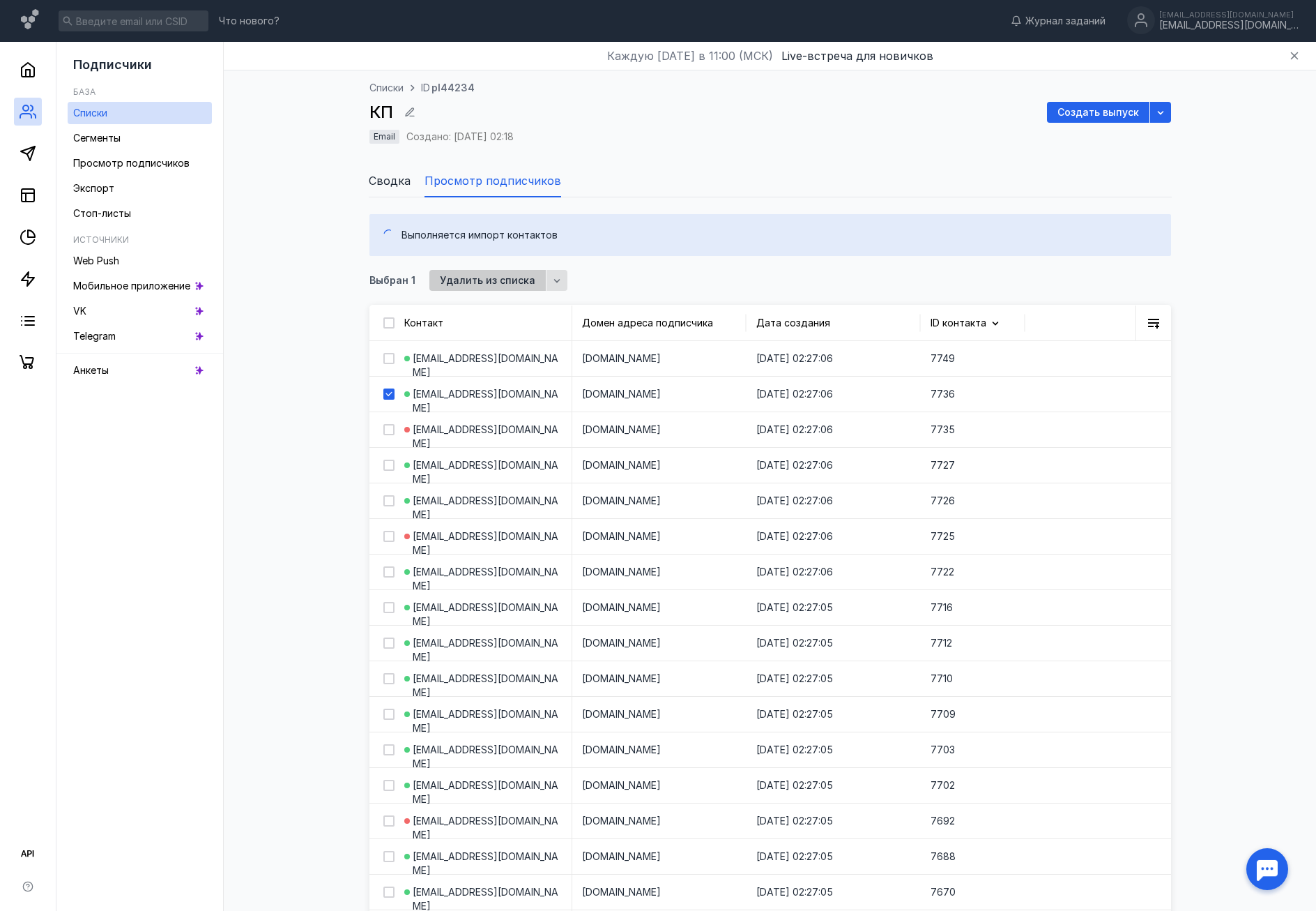
click at [461, 282] on span "Удалить из списка" at bounding box center [487, 280] width 95 height 12
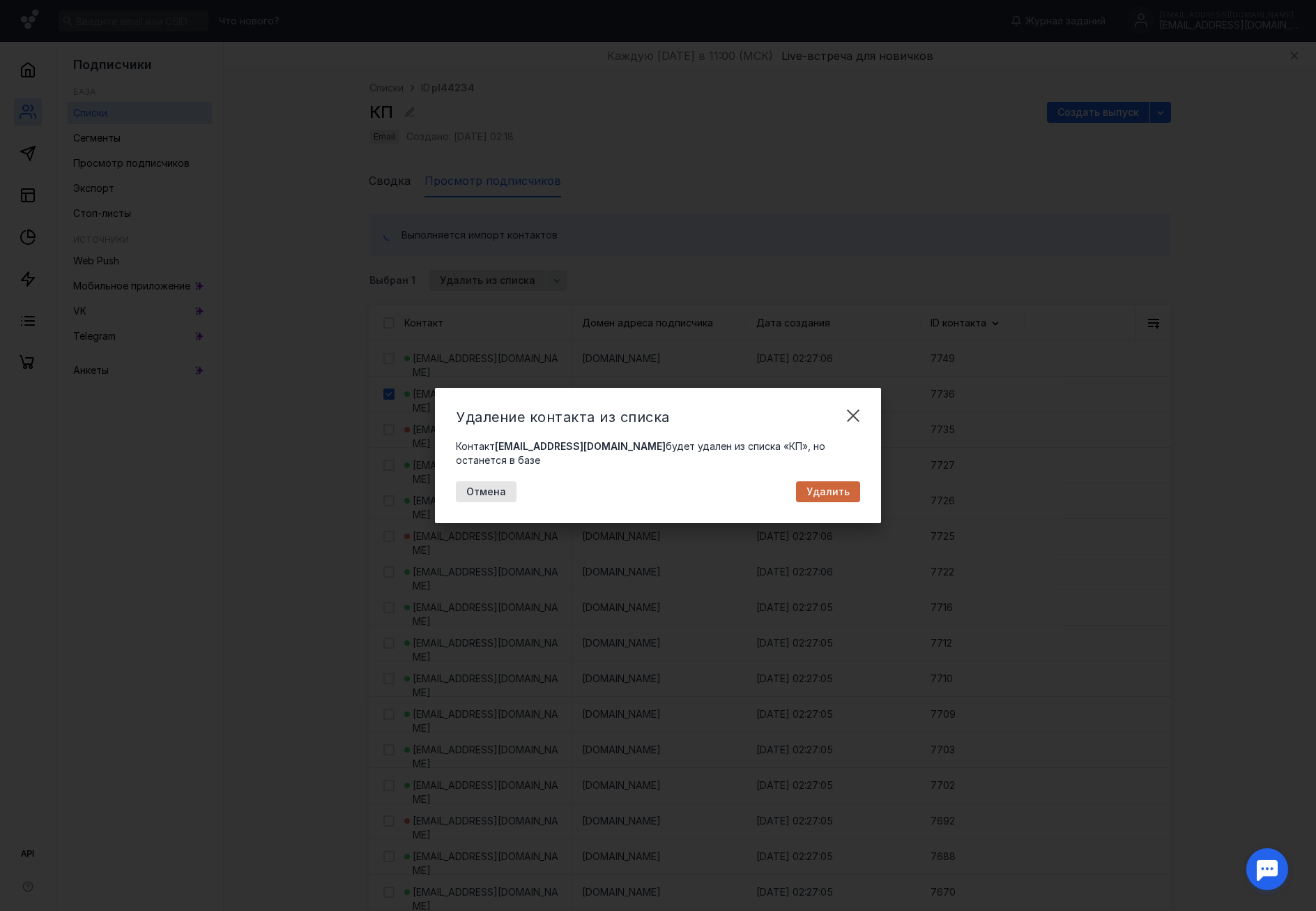
click at [811, 486] on span "Удалить" at bounding box center [828, 492] width 43 height 12
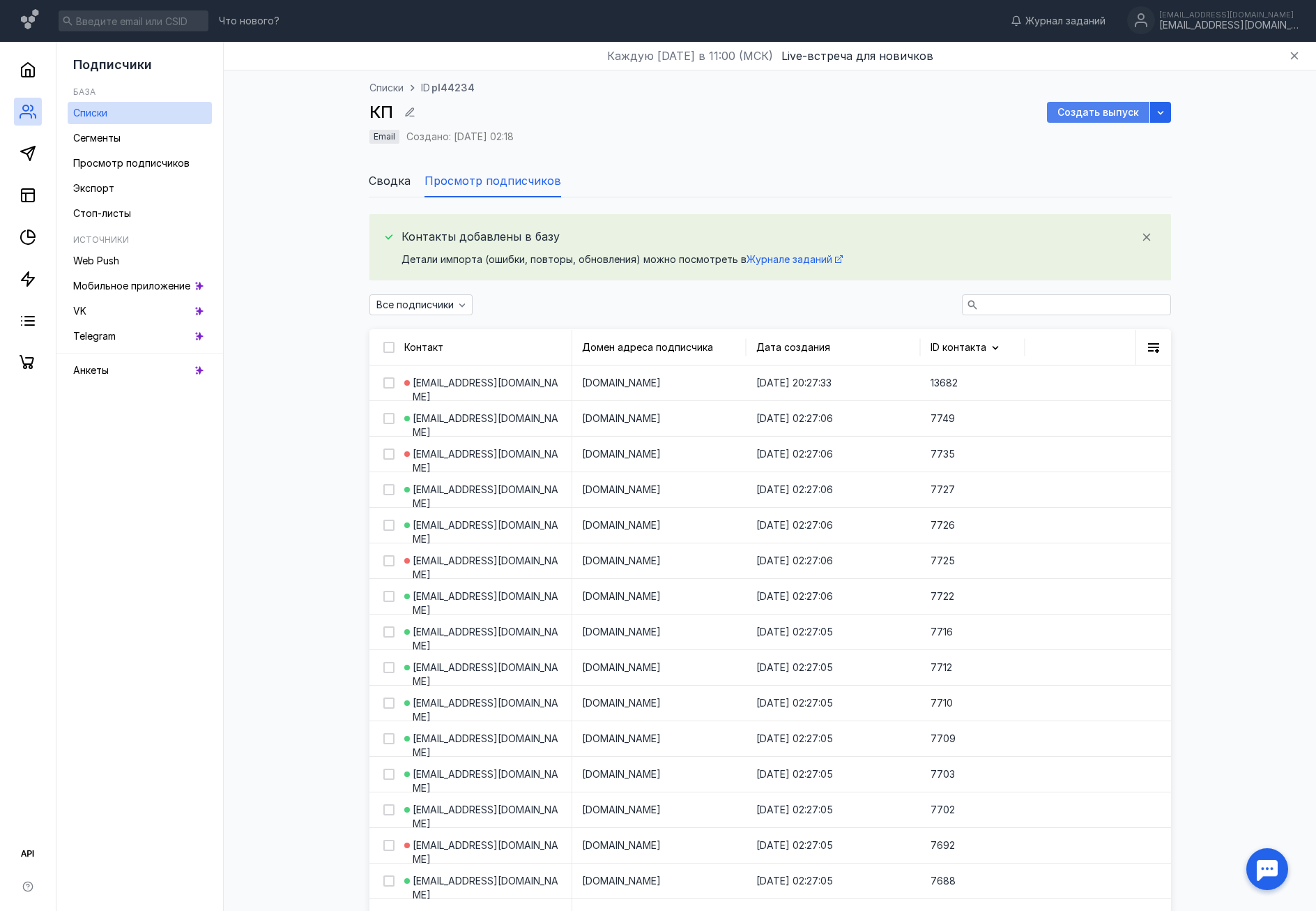
click at [1065, 111] on span "Создать выпуск" at bounding box center [1098, 113] width 81 height 12
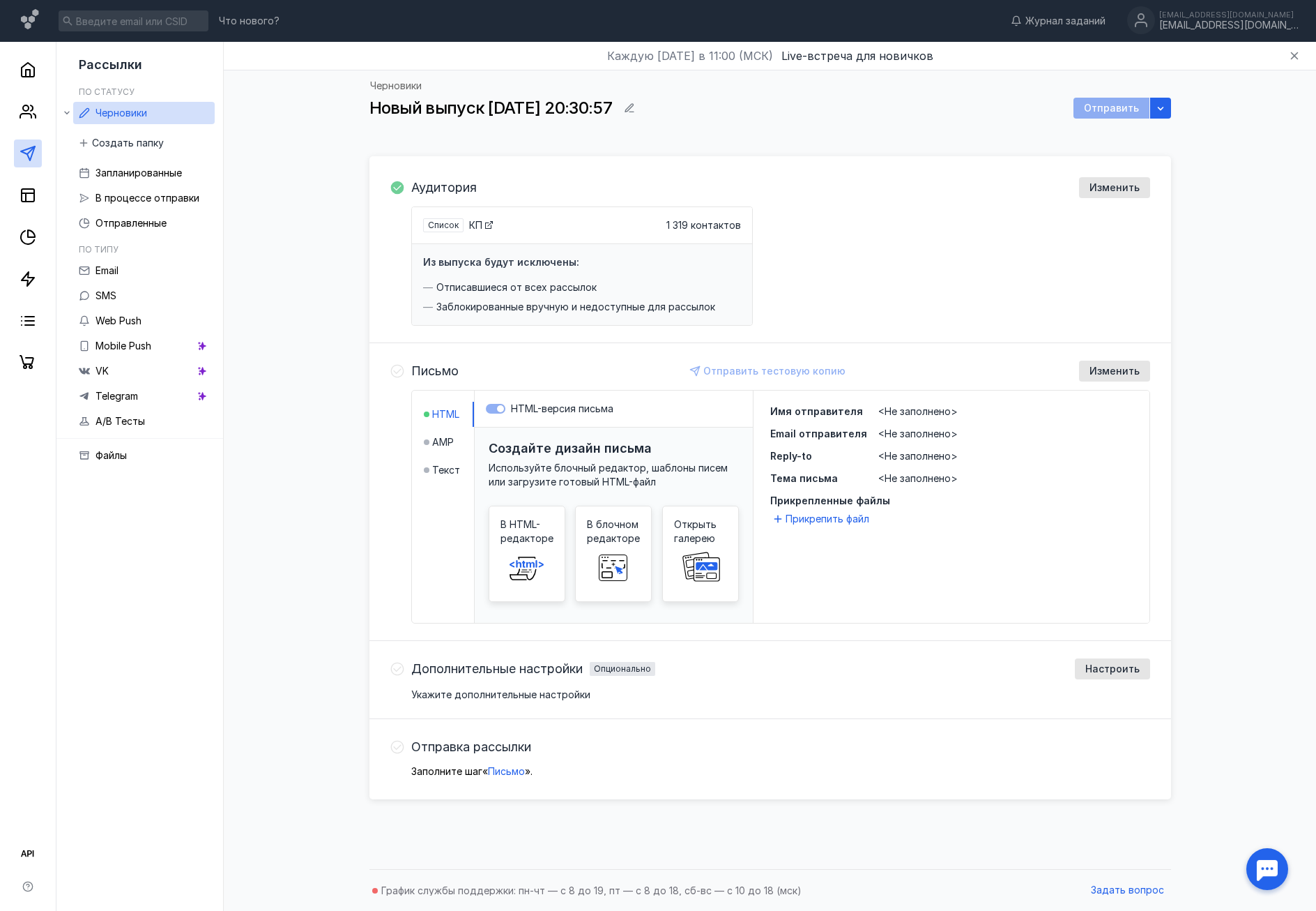
click at [440, 227] on span "Список" at bounding box center [443, 225] width 31 height 11
drag, startPoint x: 660, startPoint y: 227, endPoint x: 736, endPoint y: 227, distance: 76.0
click at [736, 227] on div "Список КП 1 319 контактов" at bounding box center [581, 225] width 318 height 14
click at [737, 227] on span "1 319 контактов" at bounding box center [704, 225] width 75 height 14
click at [448, 435] on li "AMP" at bounding box center [449, 442] width 51 height 25
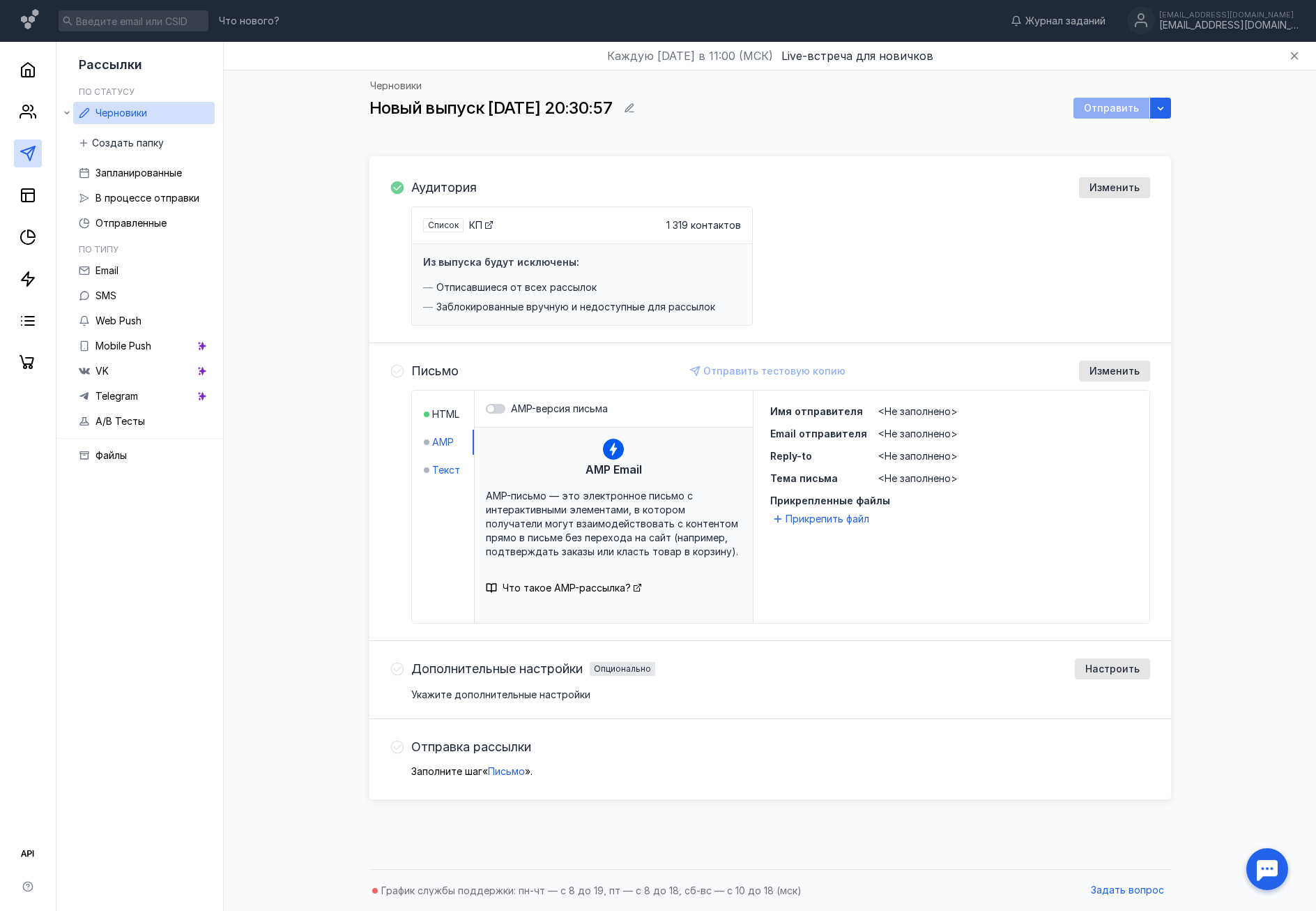
click at [448, 470] on span "Текст" at bounding box center [446, 470] width 28 height 14
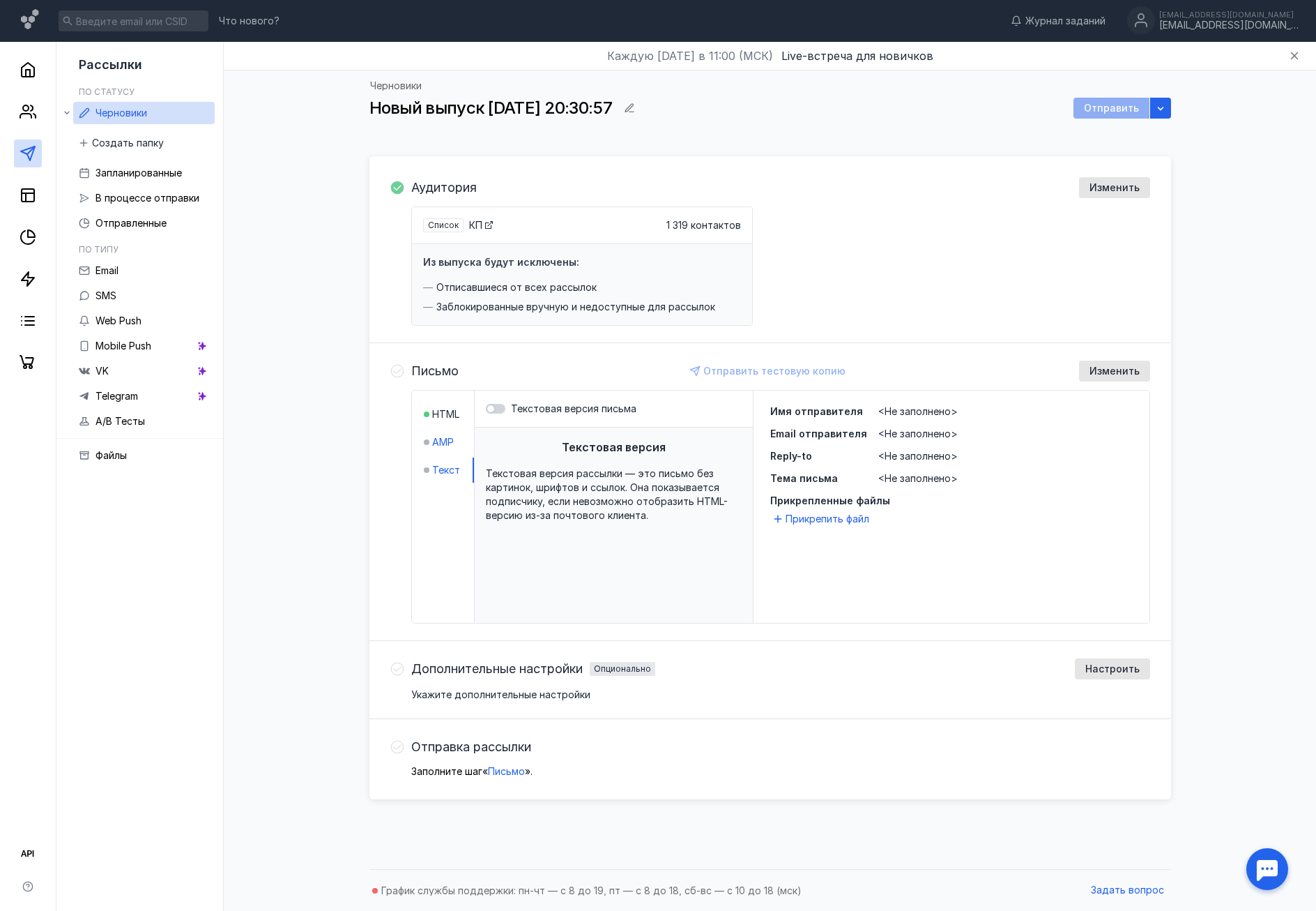
click at [438, 444] on span "AMP" at bounding box center [443, 442] width 22 height 14
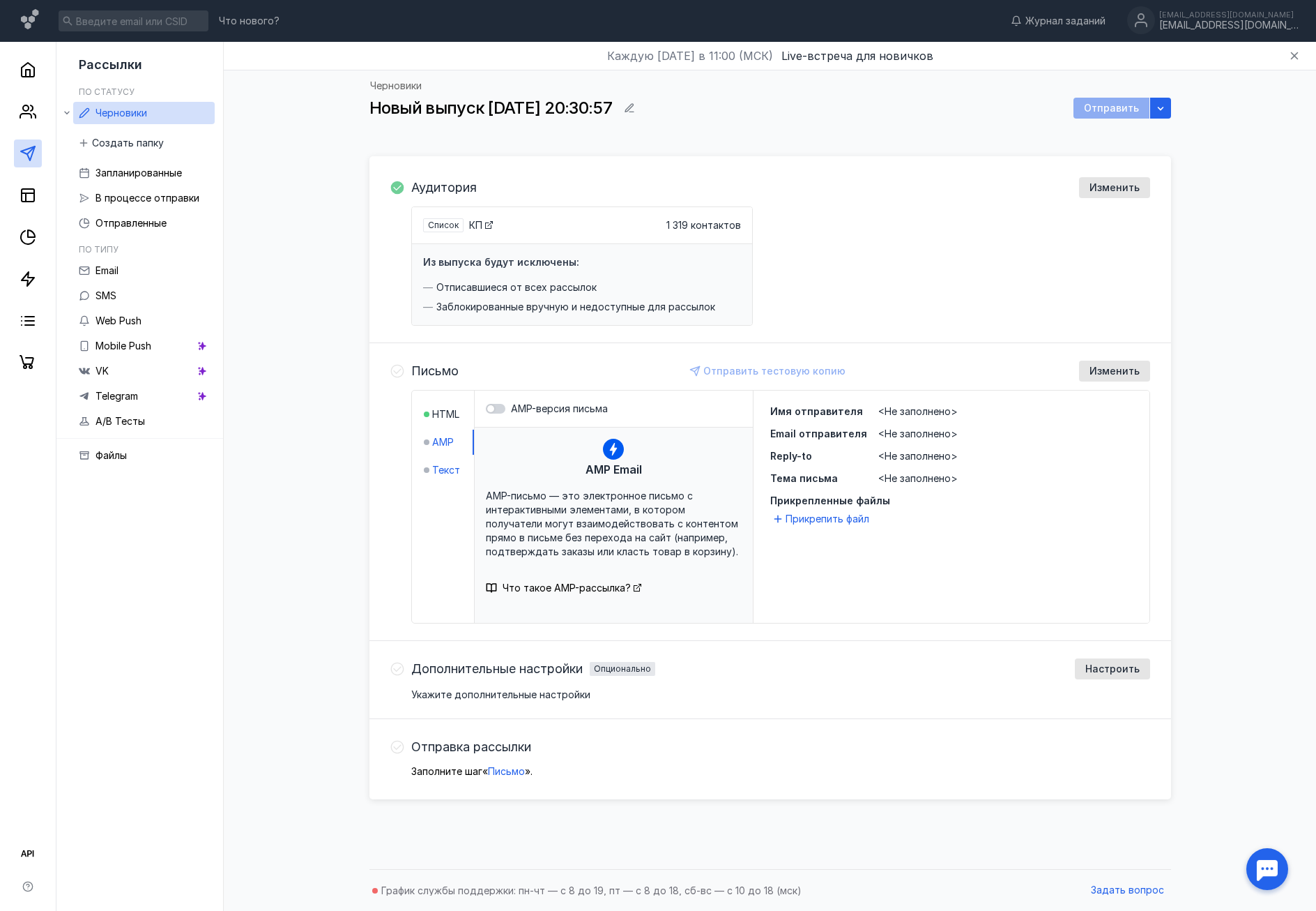
click at [443, 471] on span "Текст" at bounding box center [446, 470] width 28 height 14
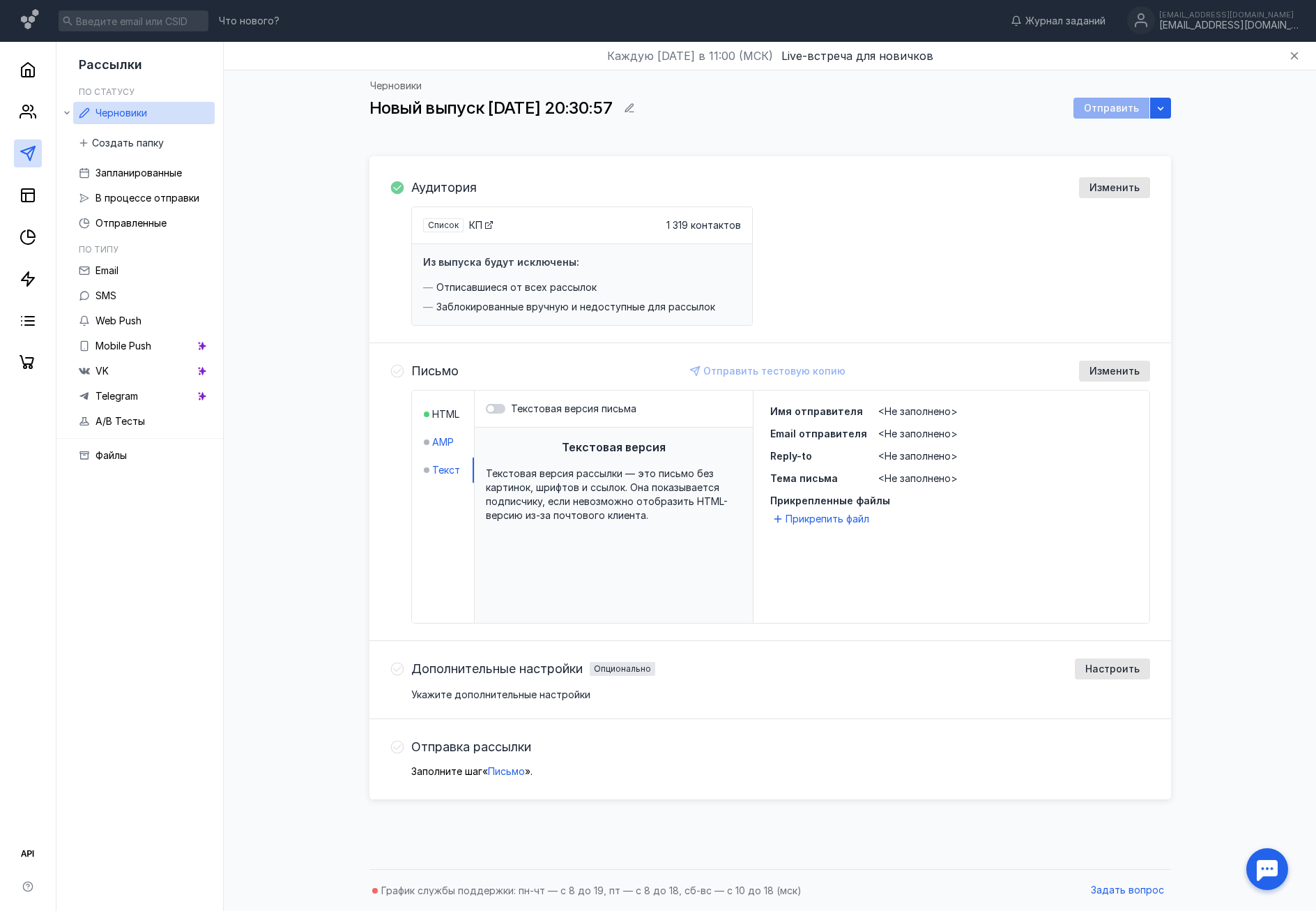
click at [439, 443] on span "AMP" at bounding box center [443, 442] width 22 height 14
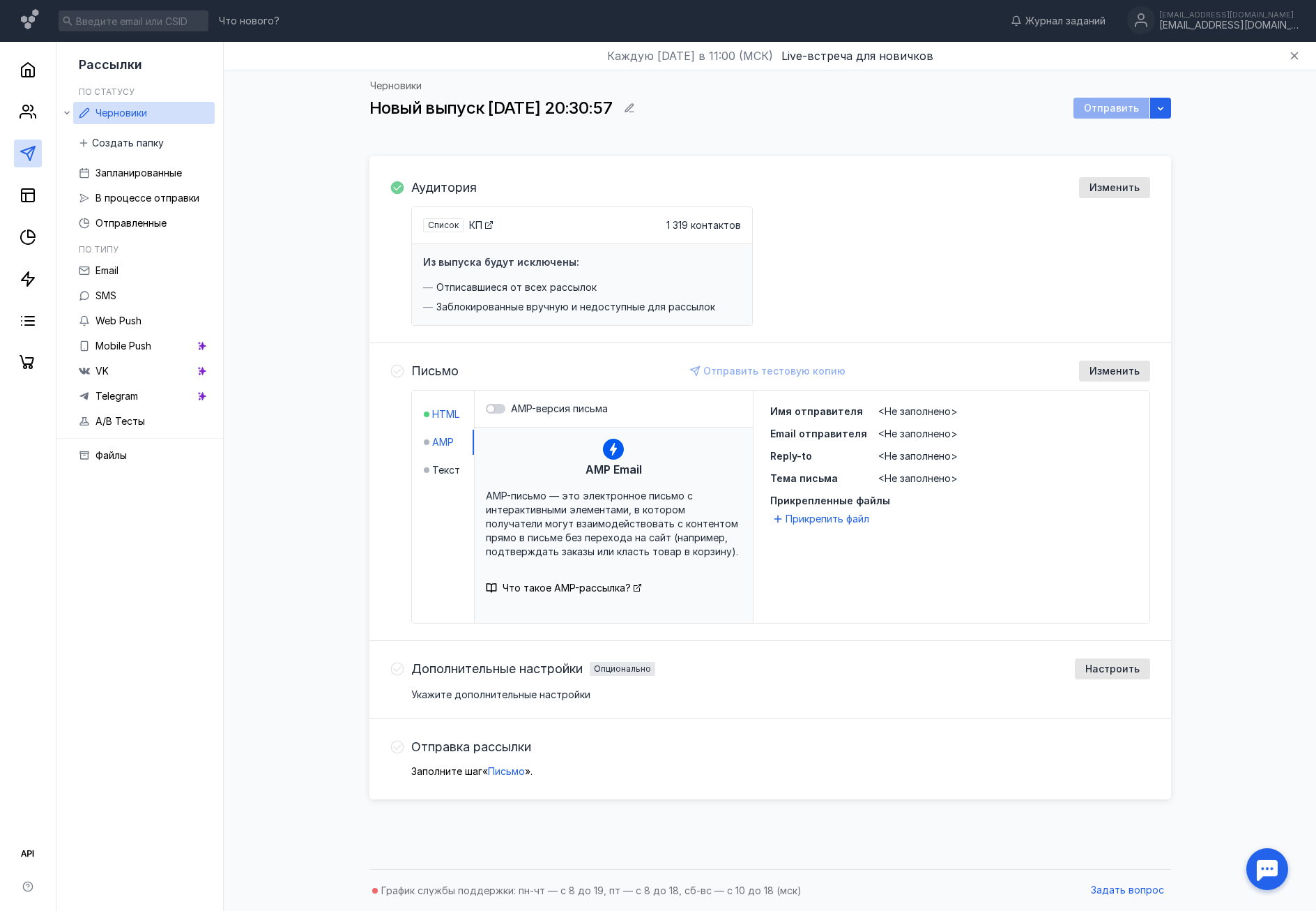
click at [437, 413] on span "HTML" at bounding box center [445, 414] width 27 height 14
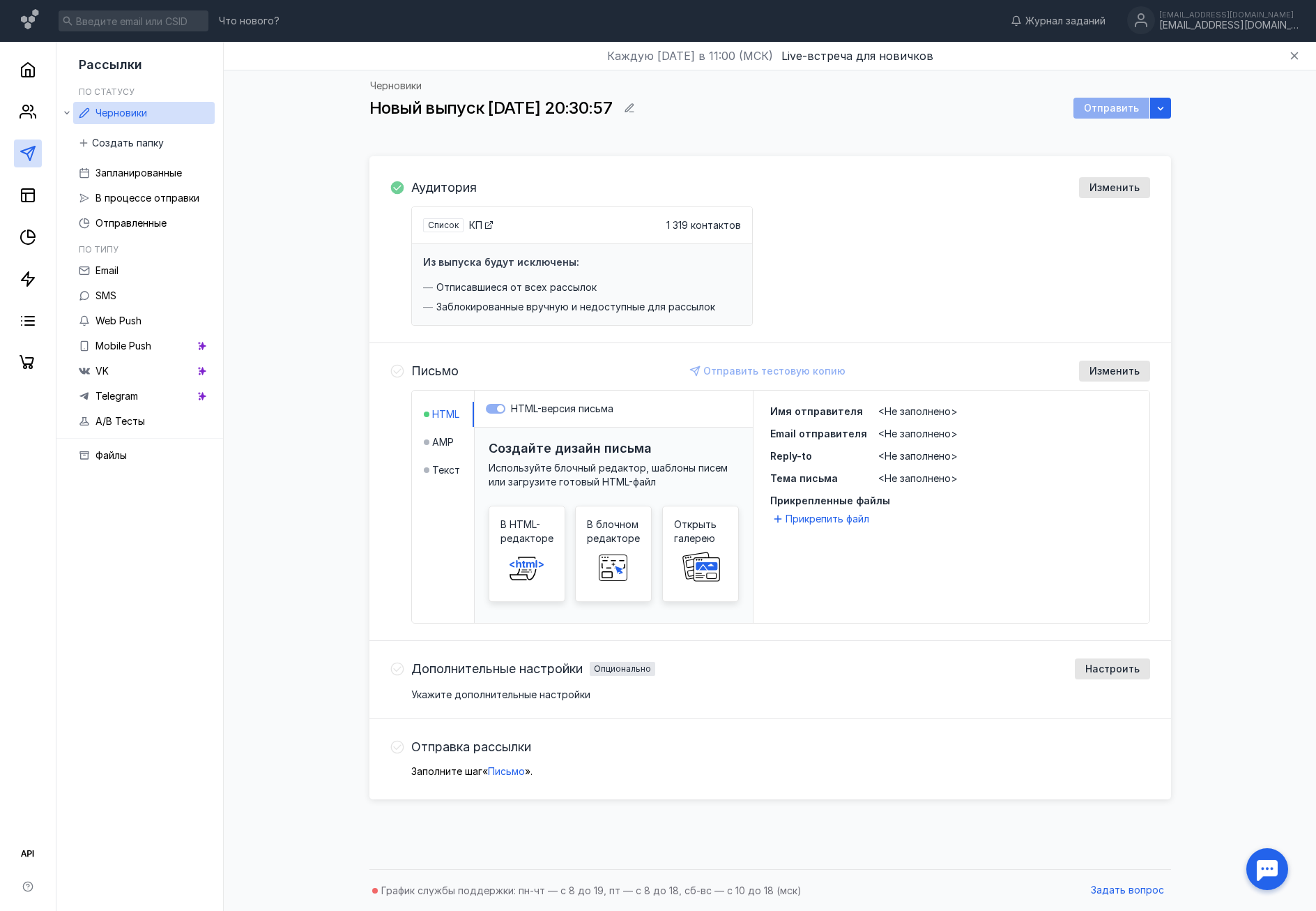
click at [450, 221] on div "Список" at bounding box center [443, 225] width 41 height 14
click at [448, 228] on span "Список" at bounding box center [443, 225] width 31 height 11
click at [490, 227] on icon at bounding box center [488, 224] width 7 height 7
